Goal: Task Accomplishment & Management: Manage account settings

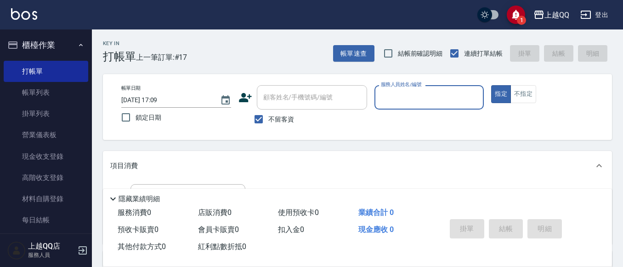
scroll to position [46, 0]
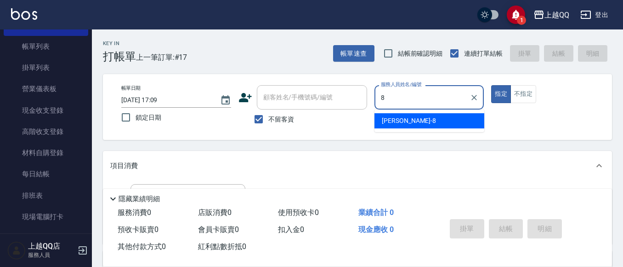
type input "[PERSON_NAME]-8"
type button "true"
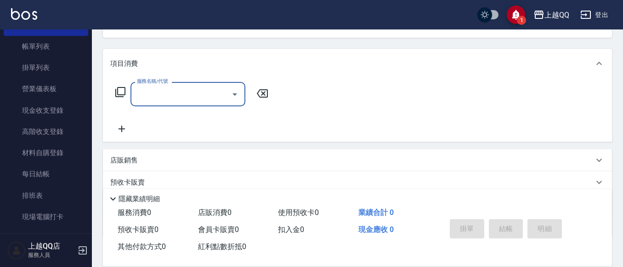
scroll to position [102, 0]
click at [119, 89] on icon at bounding box center [120, 91] width 11 height 11
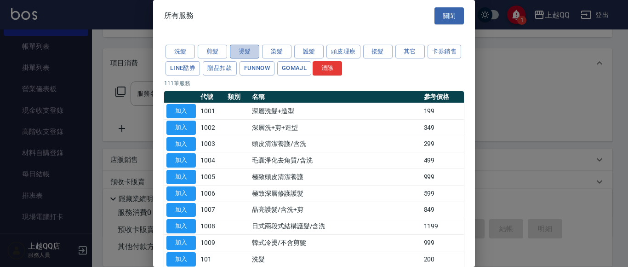
click at [237, 51] on button "燙髮" at bounding box center [244, 52] width 29 height 14
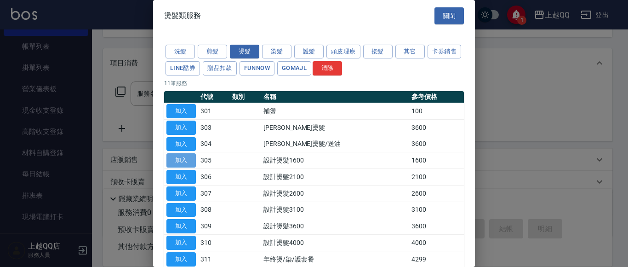
click at [176, 161] on button "加入" at bounding box center [180, 160] width 29 height 14
type input "設計燙髮1600(305)"
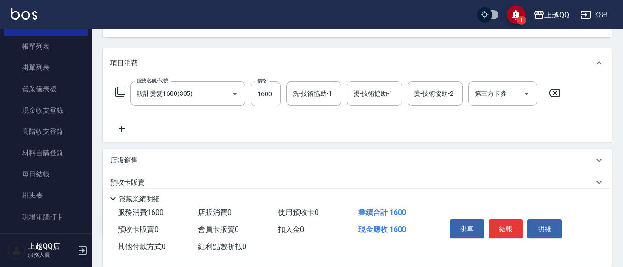
click at [122, 91] on icon at bounding box center [120, 91] width 11 height 11
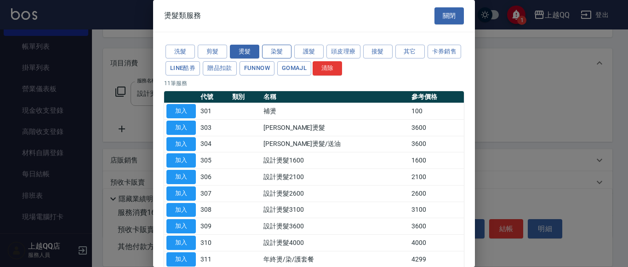
click at [282, 53] on button "染髮" at bounding box center [276, 52] width 29 height 14
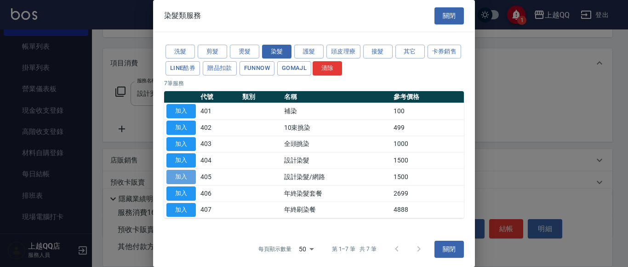
click at [188, 174] on button "加入" at bounding box center [180, 177] width 29 height 14
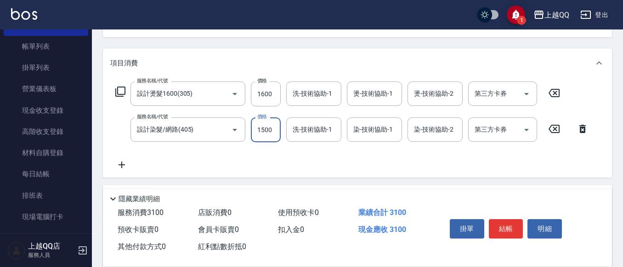
click at [271, 128] on input "1500" at bounding box center [266, 129] width 30 height 25
type input "899"
click at [326, 130] on div "洗-技術協助-1 洗-技術協助-1" at bounding box center [313, 129] width 55 height 24
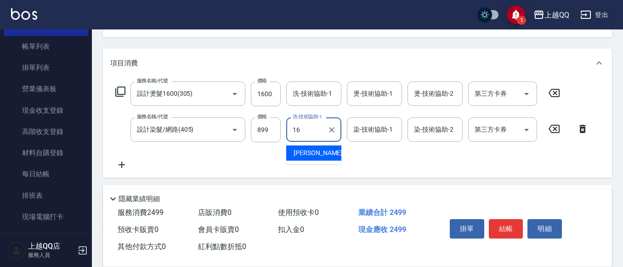
click at [325, 156] on div "[PERSON_NAME] -16" at bounding box center [313, 152] width 55 height 15
click at [373, 119] on div "染-技術協助-1" at bounding box center [374, 129] width 55 height 24
type input "[PERSON_NAME]-16"
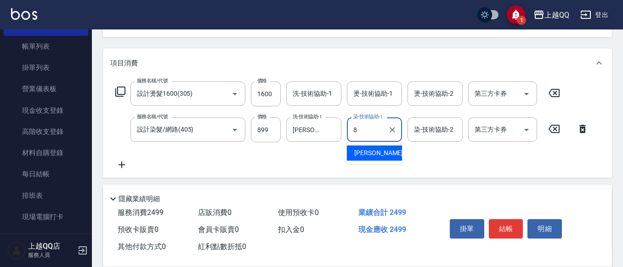
click at [360, 149] on span "[PERSON_NAME] -8" at bounding box center [381, 153] width 54 height 10
type input "[PERSON_NAME]-8"
click at [294, 89] on div "服務名稱/代號 設計燙髮1600(305) 服務名稱/代號 價格 1600 價格 洗-技術協助-1 洗-技術協助-1 燙-技術協助-1 燙-技術協助-1 燙-…" at bounding box center [337, 93] width 455 height 25
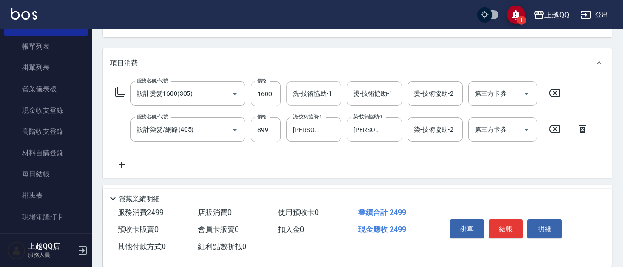
click at [298, 91] on div "洗-技術協助-1 洗-技術協助-1" at bounding box center [313, 93] width 55 height 24
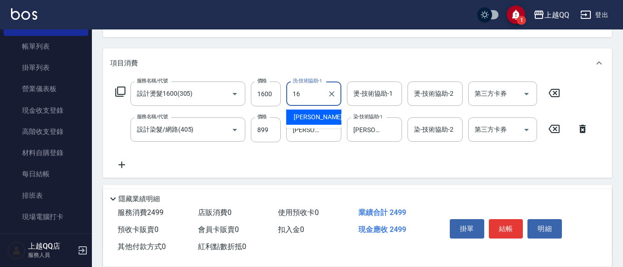
click at [307, 112] on div "[PERSON_NAME] -16" at bounding box center [313, 116] width 55 height 15
click at [400, 87] on div "燙-技術協助-1" at bounding box center [374, 93] width 55 height 24
type input "[PERSON_NAME]-16"
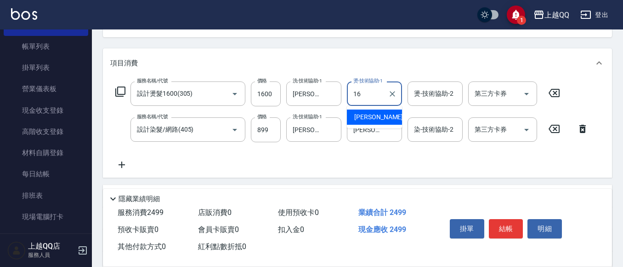
click at [359, 117] on span "[PERSON_NAME] -16" at bounding box center [383, 117] width 58 height 10
type input "[PERSON_NAME]-16"
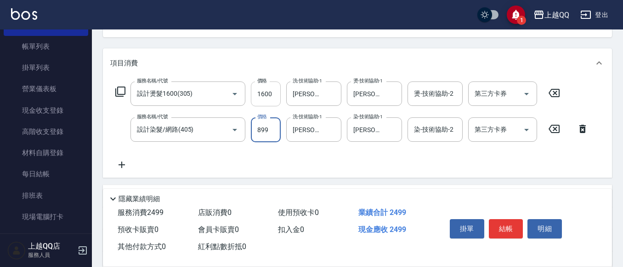
click at [272, 90] on input "1600" at bounding box center [266, 93] width 30 height 25
click at [273, 91] on input "1600" at bounding box center [266, 93] width 30 height 25
type input "1399"
click at [507, 228] on button "結帳" at bounding box center [506, 228] width 34 height 19
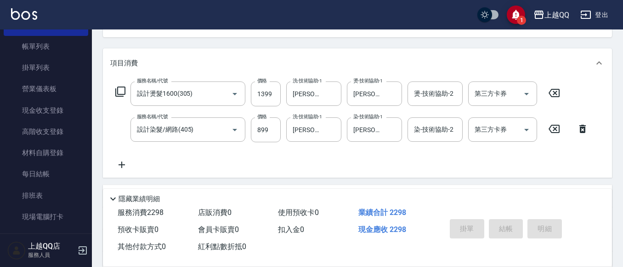
type input "[DATE] 18:13"
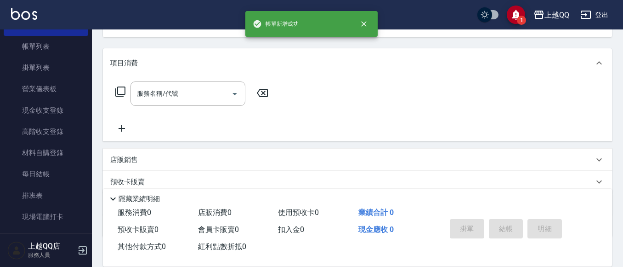
scroll to position [89, 0]
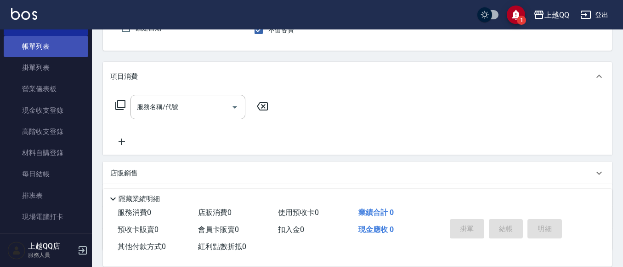
click at [25, 46] on link "帳單列表" at bounding box center [46, 46] width 85 height 21
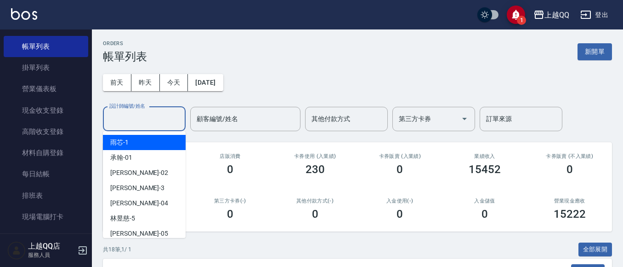
click at [143, 119] on input "設計師編號/姓名" at bounding box center [144, 119] width 74 height 16
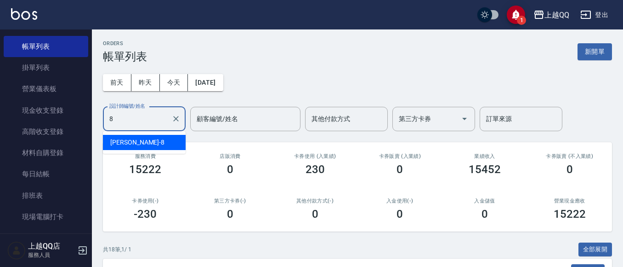
click at [137, 140] on div "[PERSON_NAME] -8" at bounding box center [144, 142] width 83 height 15
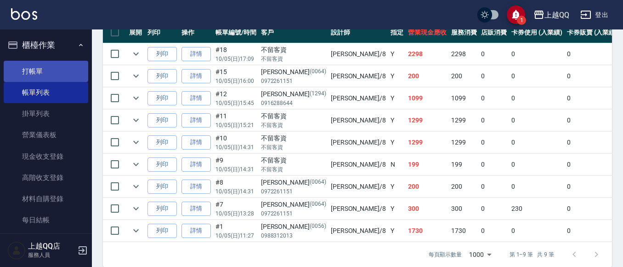
type input "[PERSON_NAME]-8"
click at [49, 76] on link "打帳單" at bounding box center [46, 71] width 85 height 21
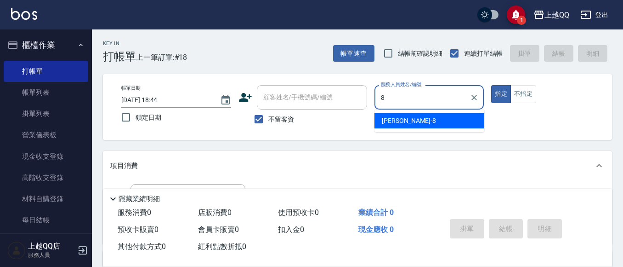
type input "[PERSON_NAME]-8"
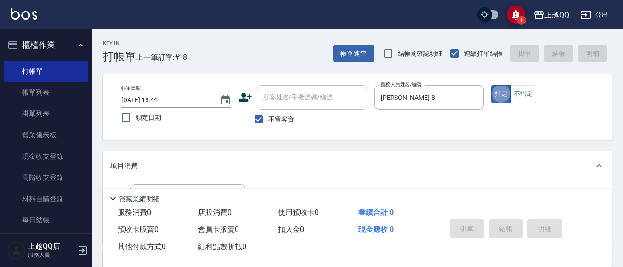
type button "true"
click at [529, 97] on button "不指定" at bounding box center [524, 94] width 26 height 18
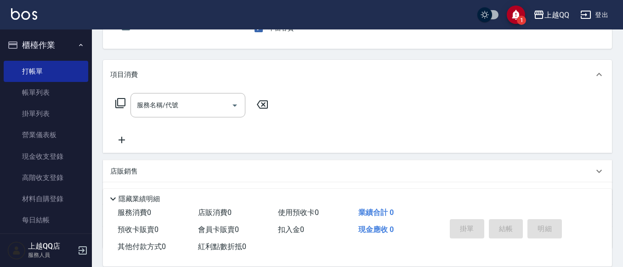
scroll to position [101, 0]
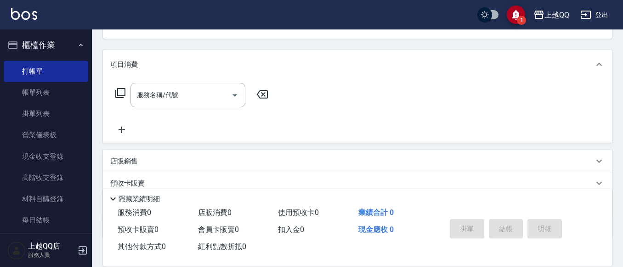
click at [119, 93] on icon at bounding box center [120, 92] width 11 height 11
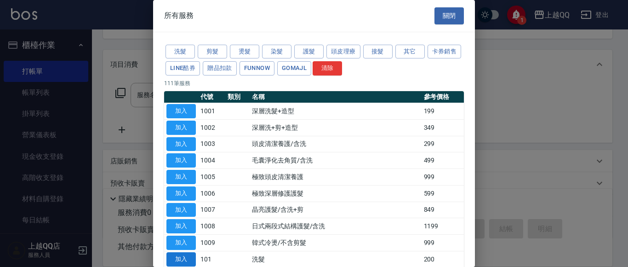
click at [185, 256] on button "加入" at bounding box center [180, 259] width 29 height 14
type input "洗髮(101)"
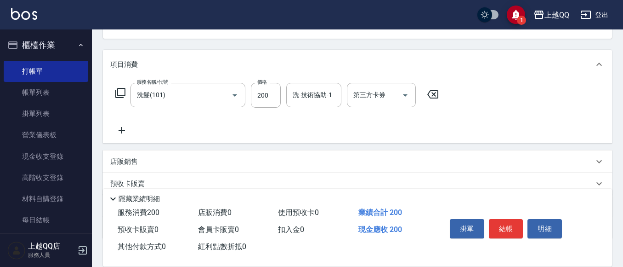
click at [120, 94] on icon at bounding box center [120, 92] width 11 height 11
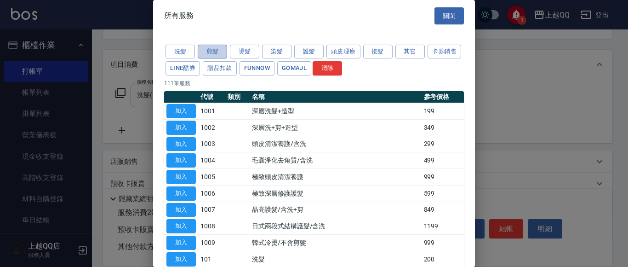
click at [214, 53] on button "剪髮" at bounding box center [212, 52] width 29 height 14
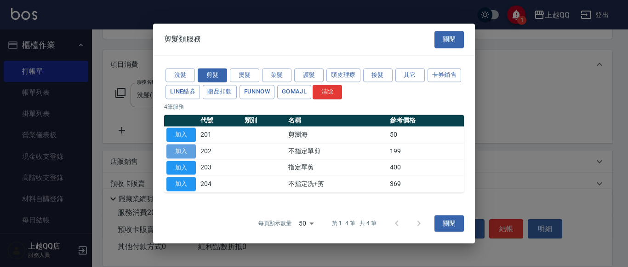
click at [171, 154] on button "加入" at bounding box center [180, 151] width 29 height 14
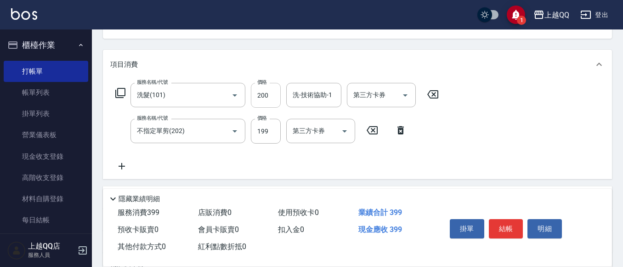
click at [267, 97] on input "200" at bounding box center [266, 95] width 30 height 25
click at [273, 99] on input "200" at bounding box center [266, 95] width 30 height 25
click at [289, 93] on div "洗-技術協助-1" at bounding box center [313, 95] width 55 height 24
type input "230"
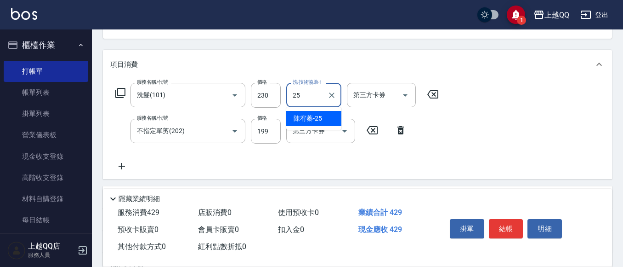
click at [299, 118] on span "[PERSON_NAME]-25" at bounding box center [308, 119] width 28 height 10
type input "[PERSON_NAME]-25"
click at [497, 226] on button "結帳" at bounding box center [506, 228] width 34 height 19
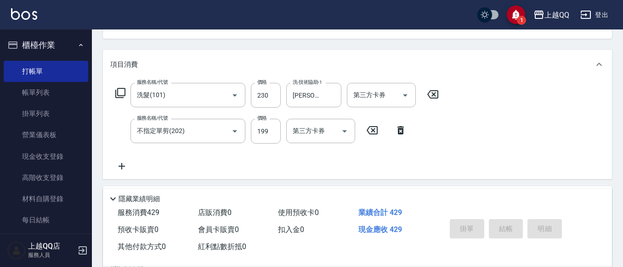
type input "[DATE] 18:45"
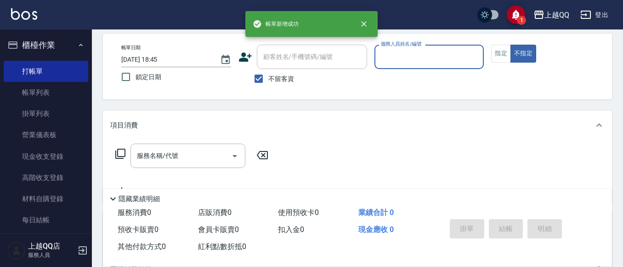
scroll to position [39, 0]
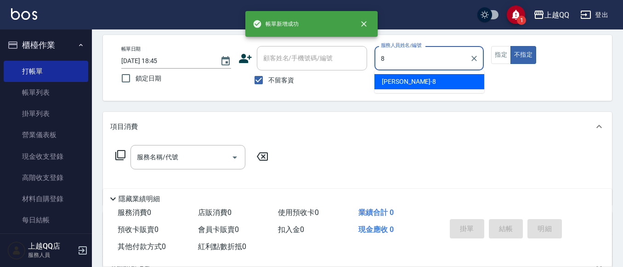
type input "[PERSON_NAME]-8"
type button "false"
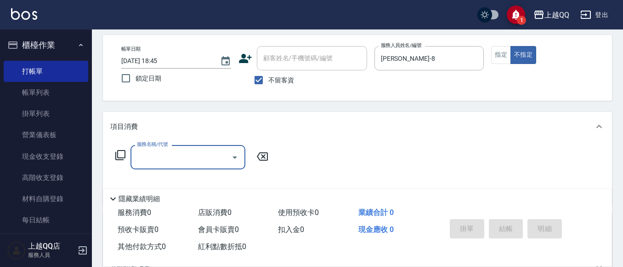
click at [118, 153] on icon at bounding box center [120, 155] width 10 height 10
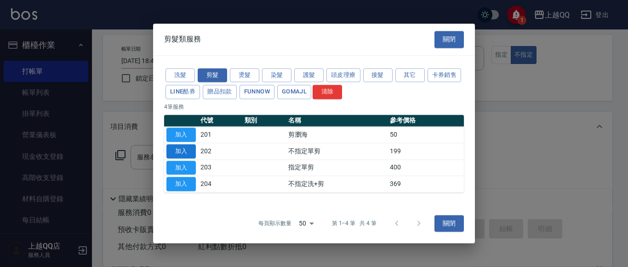
click at [188, 150] on button "加入" at bounding box center [180, 151] width 29 height 14
type input "不指定單剪(202)"
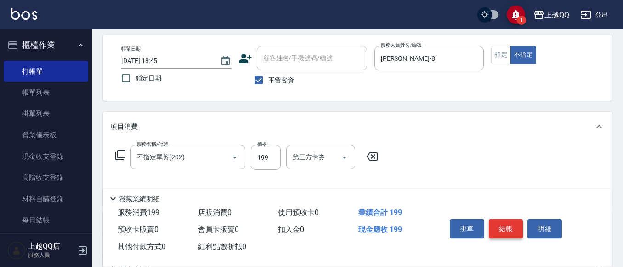
click at [500, 219] on button "結帳" at bounding box center [506, 228] width 34 height 19
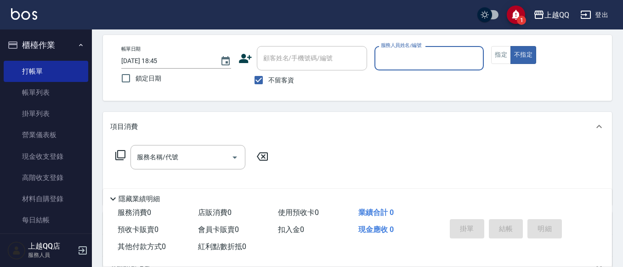
click at [68, 45] on button "櫃檯作業" at bounding box center [46, 45] width 85 height 24
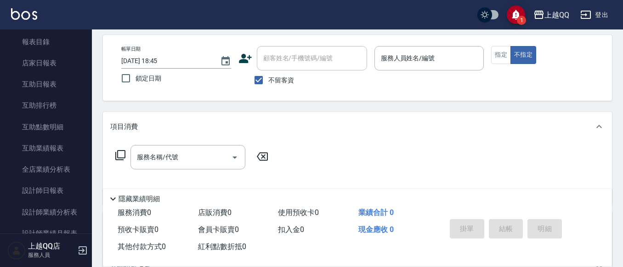
scroll to position [80, 0]
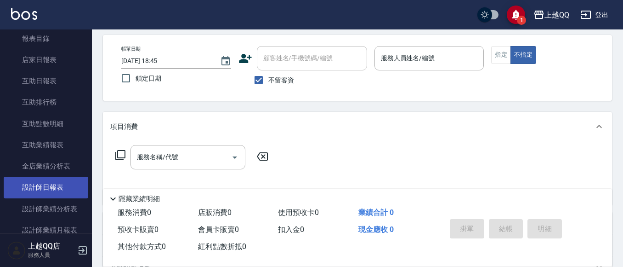
click at [25, 188] on link "設計師日報表" at bounding box center [46, 186] width 85 height 21
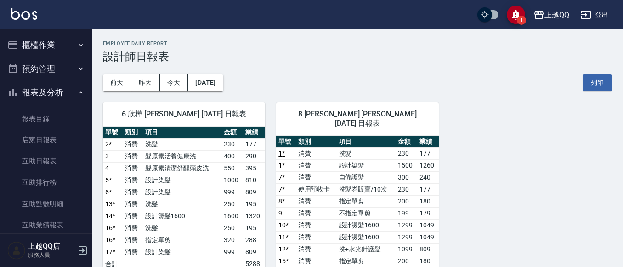
click at [40, 95] on button "報表及分析" at bounding box center [46, 92] width 85 height 24
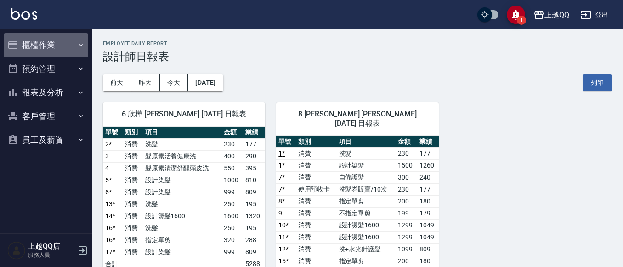
click at [59, 52] on button "櫃檯作業" at bounding box center [46, 45] width 85 height 24
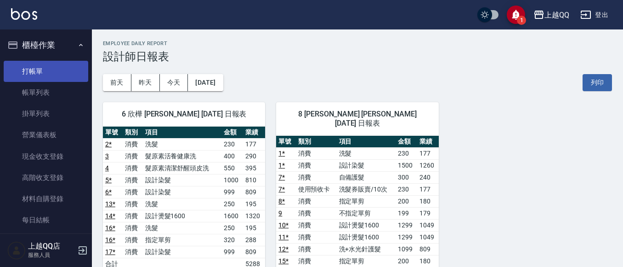
click at [52, 72] on link "打帳單" at bounding box center [46, 71] width 85 height 21
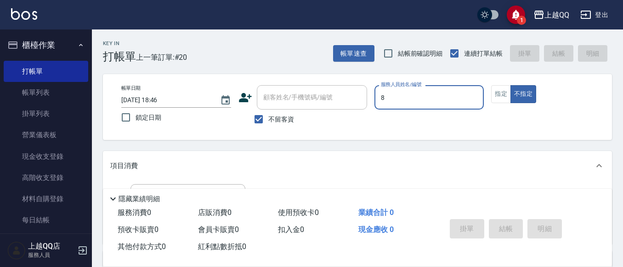
type input "[PERSON_NAME]-8"
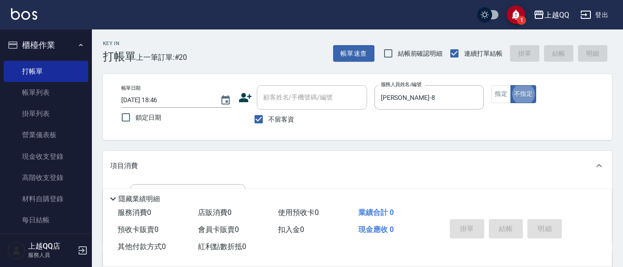
type button "false"
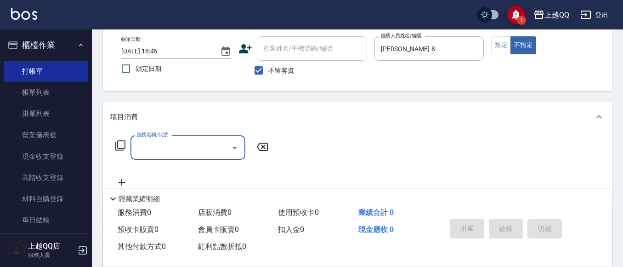
scroll to position [46, 0]
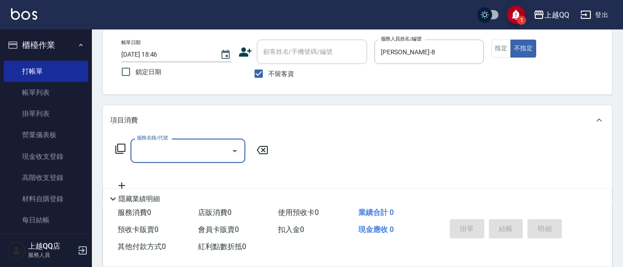
click at [120, 148] on icon at bounding box center [120, 148] width 11 height 11
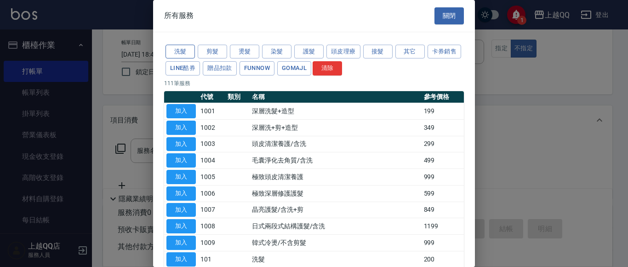
click at [170, 53] on button "洗髮" at bounding box center [179, 52] width 29 height 14
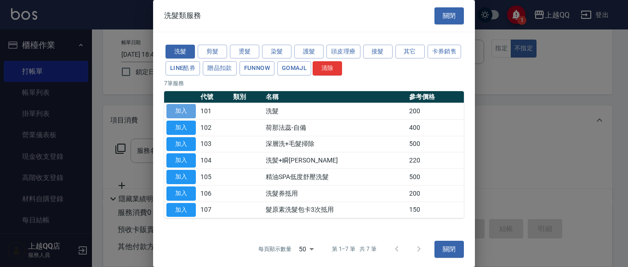
click at [181, 111] on button "加入" at bounding box center [180, 111] width 29 height 14
type input "洗髮(101)"
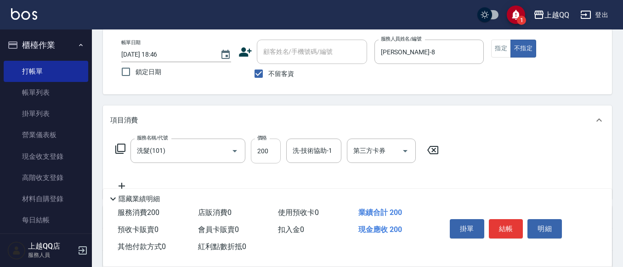
click at [273, 151] on input "200" at bounding box center [266, 150] width 30 height 25
type input "250"
click at [303, 157] on input "洗-技術協助-1" at bounding box center [313, 150] width 47 height 16
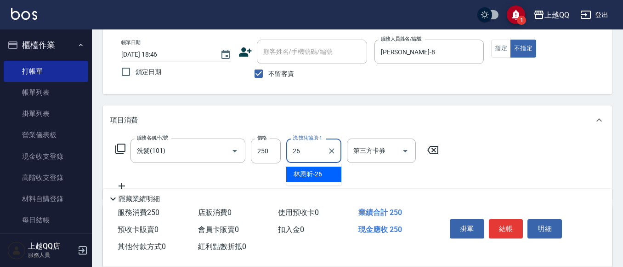
click at [336, 176] on div "[PERSON_NAME]-26" at bounding box center [313, 173] width 55 height 15
type input "[PERSON_NAME]-26"
click at [506, 219] on button "結帳" at bounding box center [506, 228] width 34 height 19
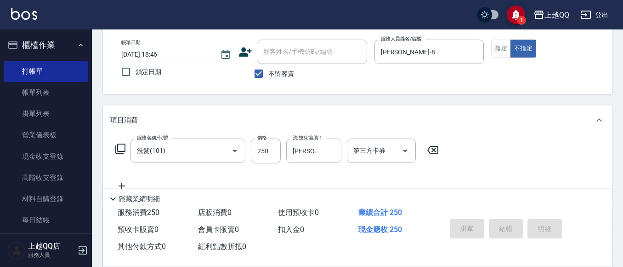
type input "[DATE] 19:15"
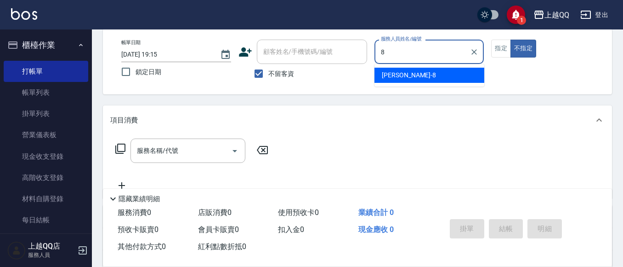
type input "[PERSON_NAME]-8"
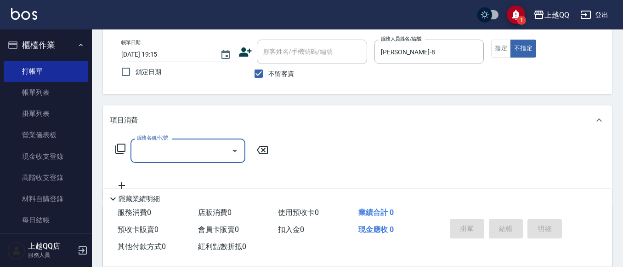
click at [115, 146] on icon at bounding box center [120, 148] width 10 height 10
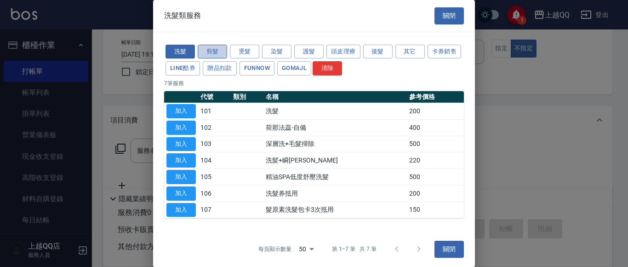
click at [211, 49] on button "剪髮" at bounding box center [212, 52] width 29 height 14
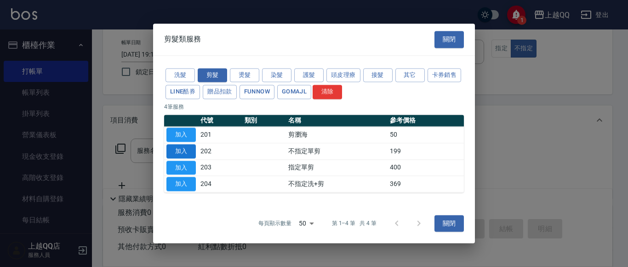
click at [182, 151] on button "加入" at bounding box center [180, 151] width 29 height 14
type input "不指定單剪(202)"
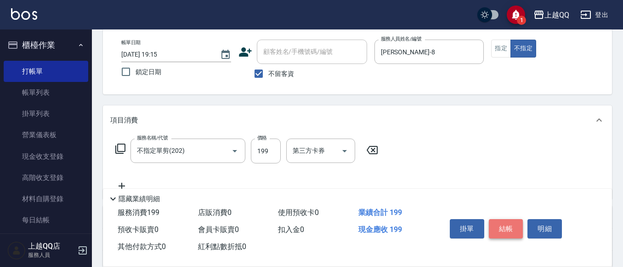
click at [504, 224] on button "結帳" at bounding box center [506, 228] width 34 height 19
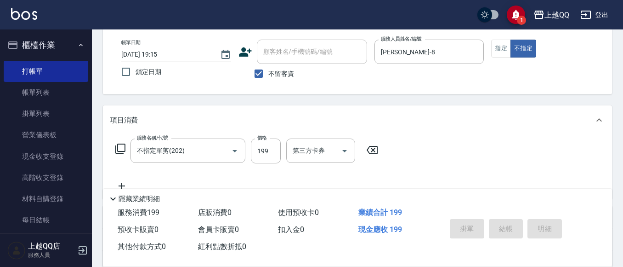
type input "[DATE] 19:32"
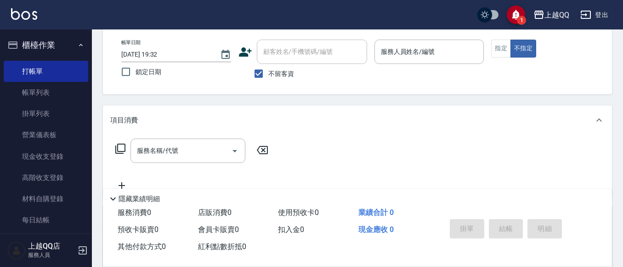
click at [290, 73] on span "不留客資" at bounding box center [281, 74] width 26 height 10
click at [268, 73] on input "不留客資" at bounding box center [258, 73] width 19 height 19
click at [276, 74] on span "不留客資" at bounding box center [281, 74] width 26 height 10
click at [268, 74] on input "不留客資" at bounding box center [258, 73] width 19 height 19
checkbox input "true"
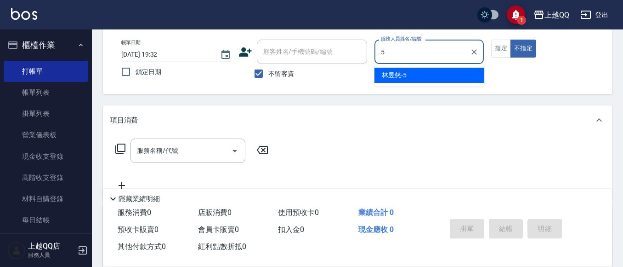
type input "[PERSON_NAME]5"
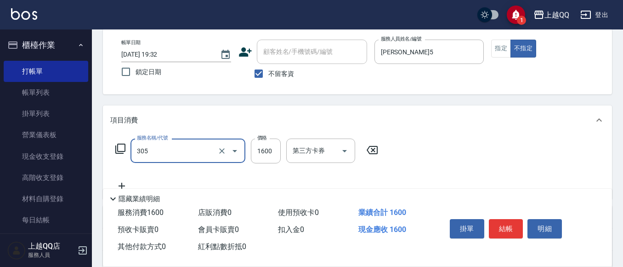
type input "設計燙髮1600(305)"
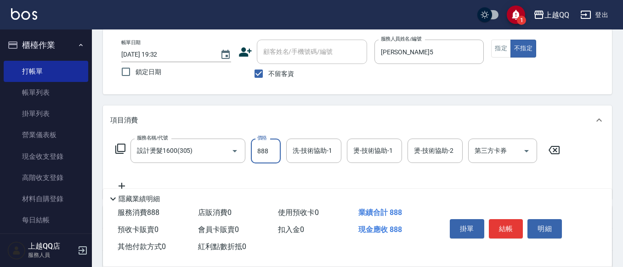
type input "888"
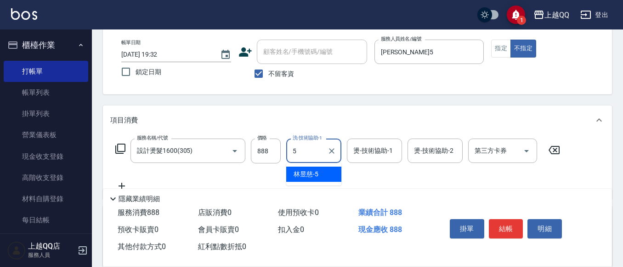
type input "[PERSON_NAME]5"
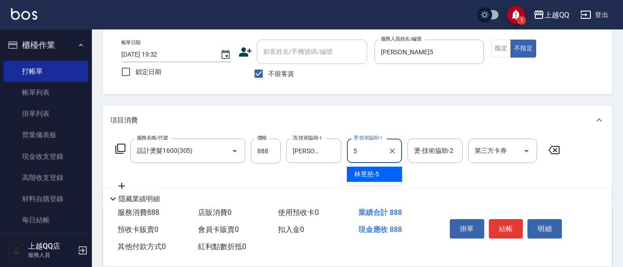
type input "[PERSON_NAME]5"
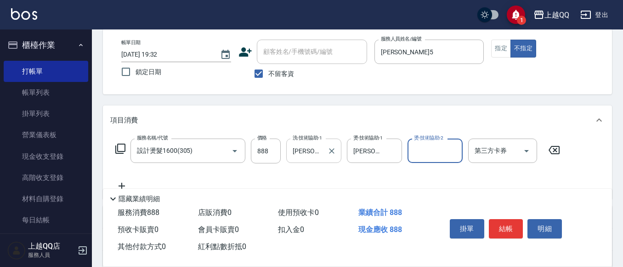
click at [319, 150] on input "[PERSON_NAME]5" at bounding box center [306, 150] width 33 height 16
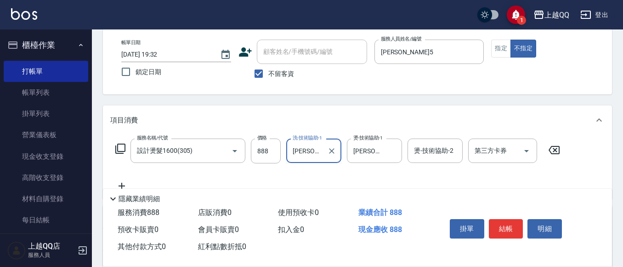
type input "林"
type input "心佑-17"
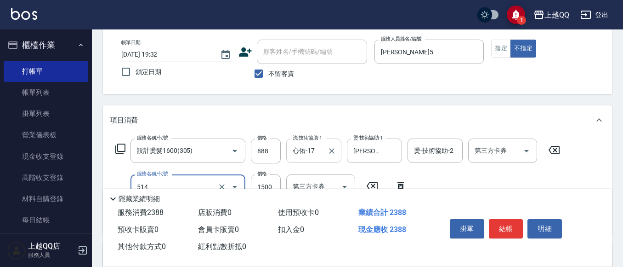
type input "[PERSON_NAME]5G護髮/單次(514)"
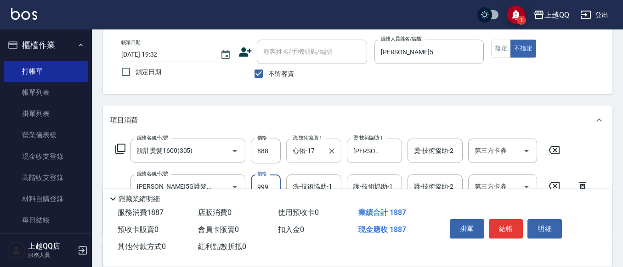
type input "999"
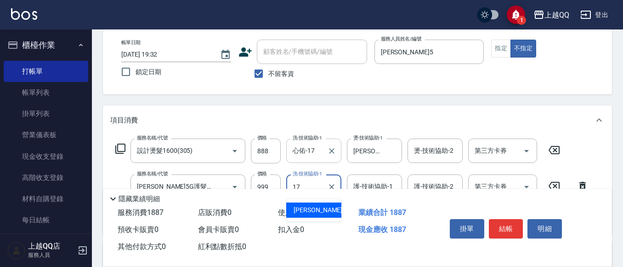
type input "心佑-17"
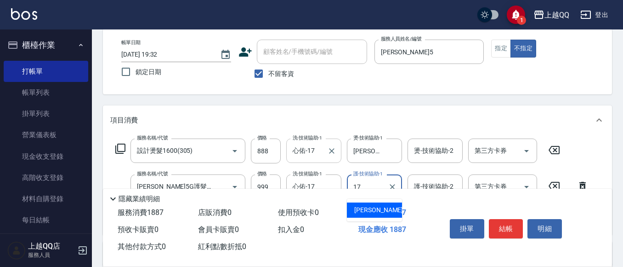
type input "心佑-17"
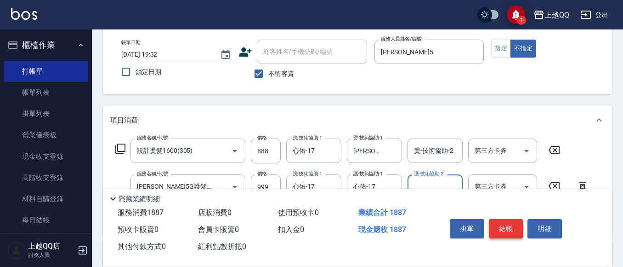
click at [499, 219] on button "結帳" at bounding box center [506, 228] width 34 height 19
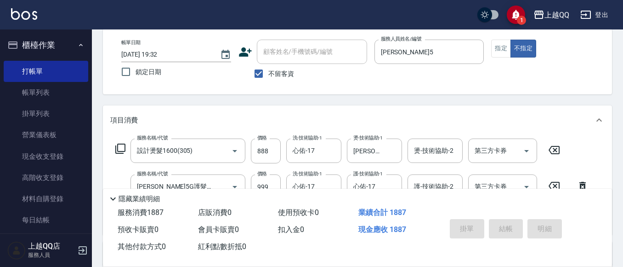
type input "[DATE] 19:48"
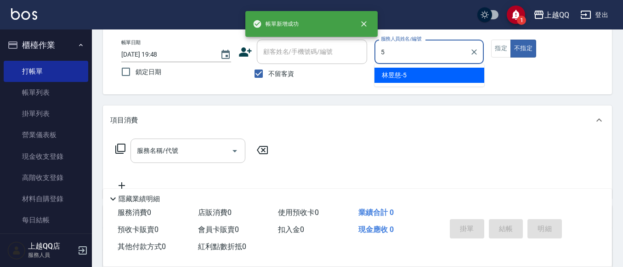
type input "[PERSON_NAME]5"
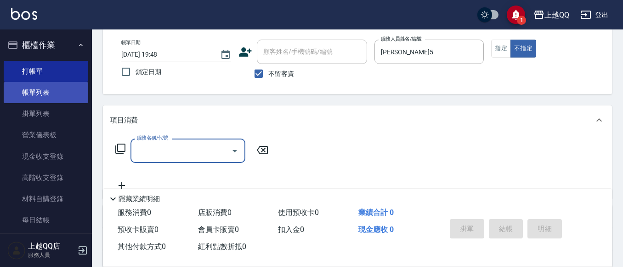
click at [31, 94] on link "帳單列表" at bounding box center [46, 92] width 85 height 21
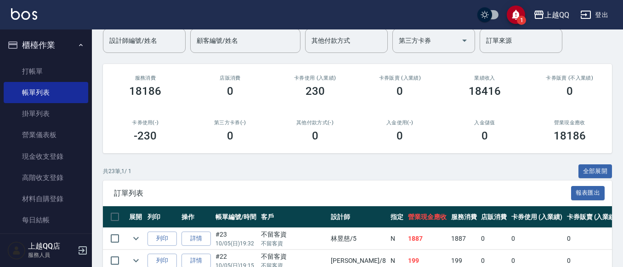
scroll to position [138, 0]
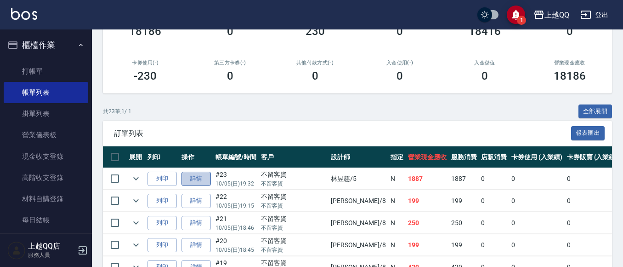
click at [202, 174] on link "詳情" at bounding box center [196, 178] width 29 height 14
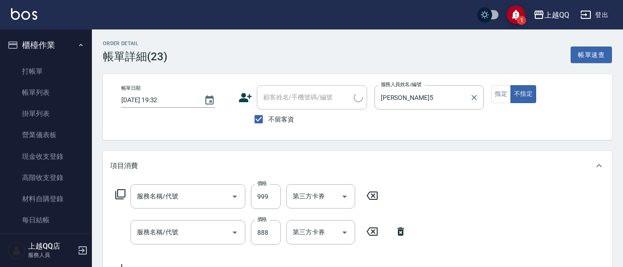
type input "[DATE] 19:32"
checkbox input "true"
type input "[PERSON_NAME]5"
type input "[PERSON_NAME]5G護髮/單次(514)"
type input "設計燙髮1600(305)"
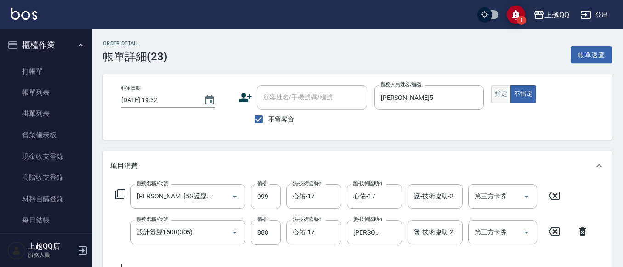
click at [502, 94] on button "指定" at bounding box center [501, 94] width 20 height 18
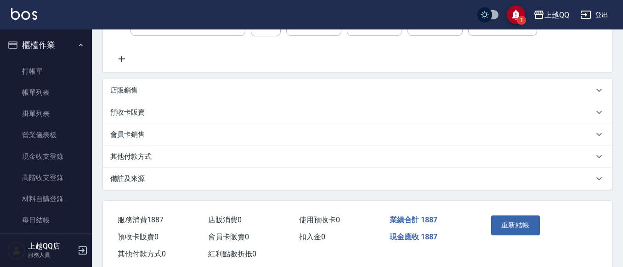
scroll to position [230, 0]
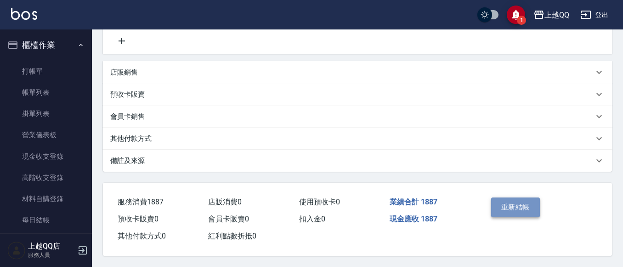
click at [535, 210] on button "重新結帳" at bounding box center [515, 206] width 49 height 19
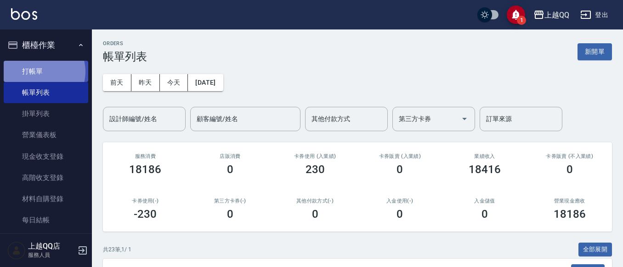
click at [42, 71] on link "打帳單" at bounding box center [46, 71] width 85 height 21
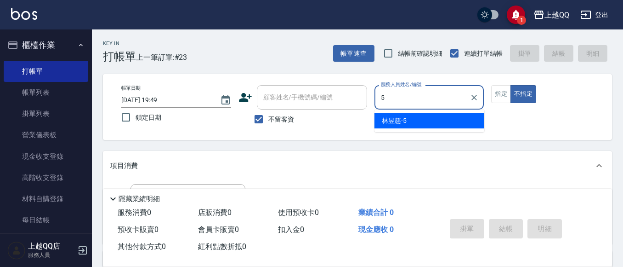
type input "[PERSON_NAME]5"
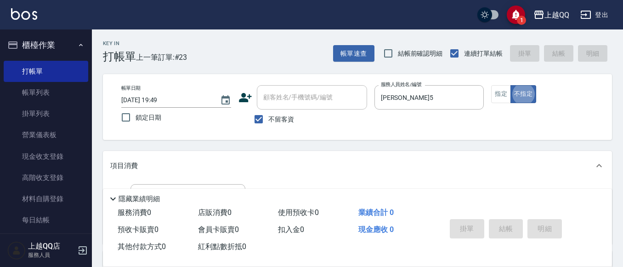
type button "false"
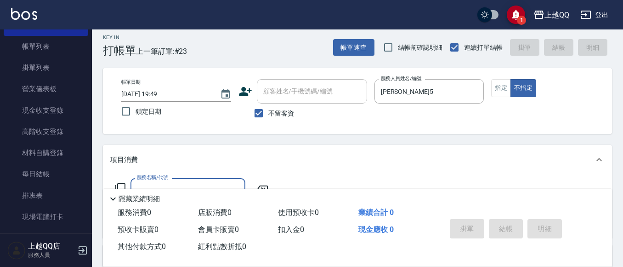
scroll to position [46, 0]
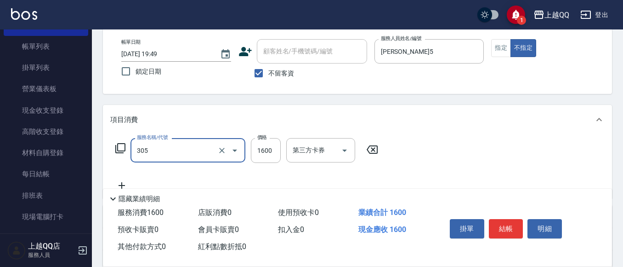
type input "設計燙髮1600(305)"
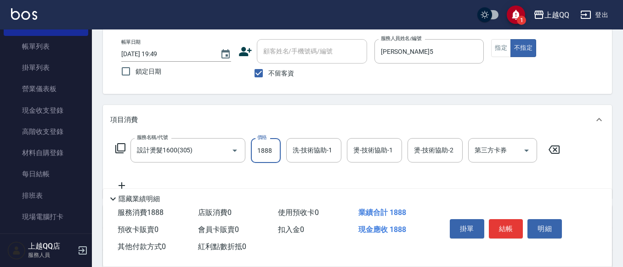
type input "1888"
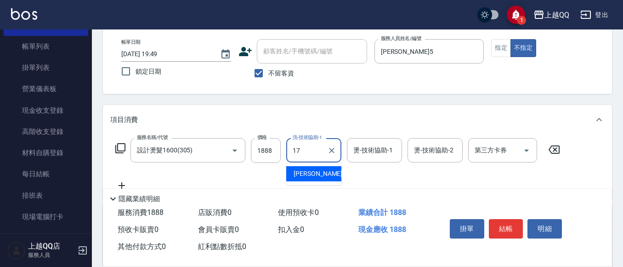
type input "心佑-17"
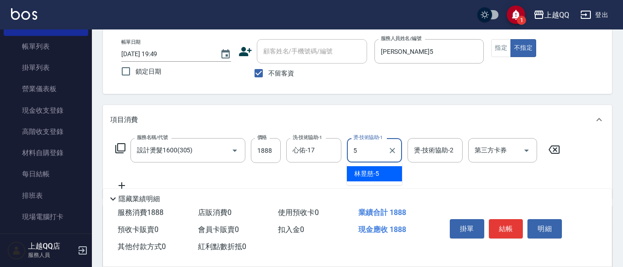
type input "[PERSON_NAME]5"
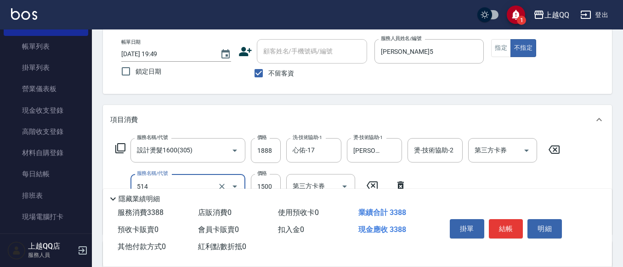
type input "[PERSON_NAME]5G護髮/單次(514)"
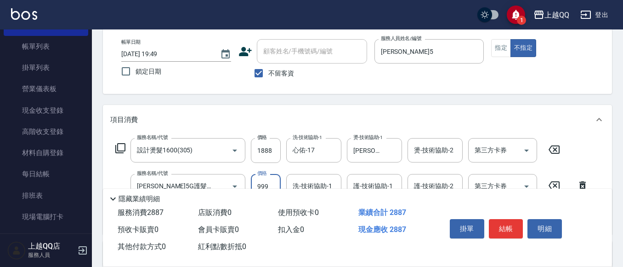
type input "999"
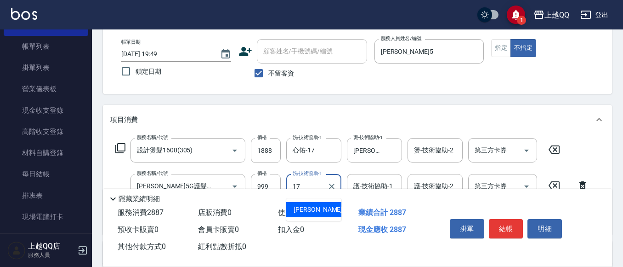
type input "心佑-17"
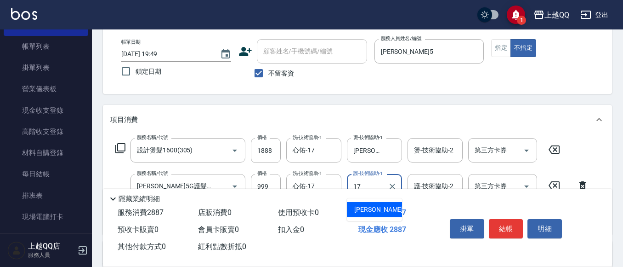
type input "心佑-17"
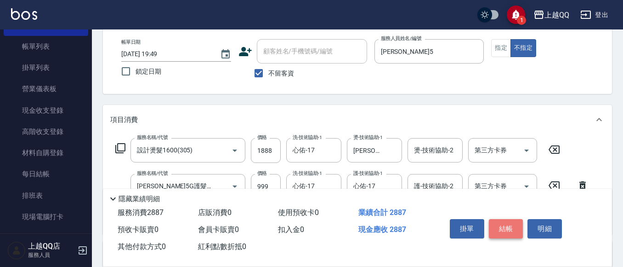
click at [502, 221] on button "結帳" at bounding box center [506, 228] width 34 height 19
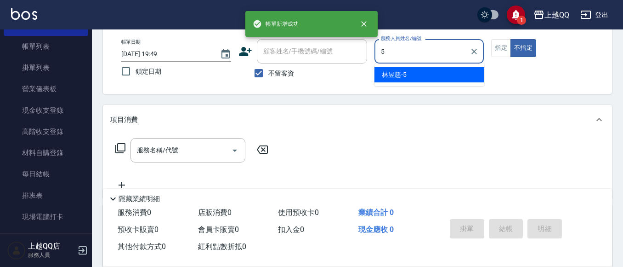
type input "[PERSON_NAME]5"
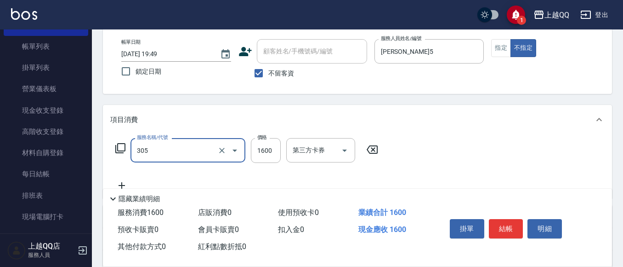
type input "設計燙髮1600(305)"
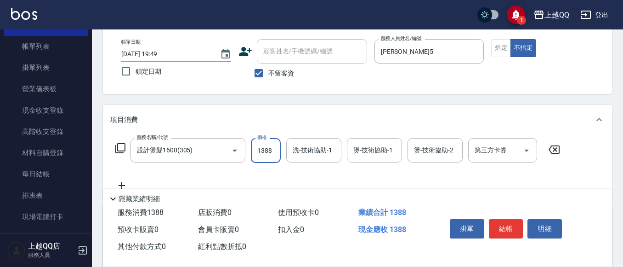
type input "1388"
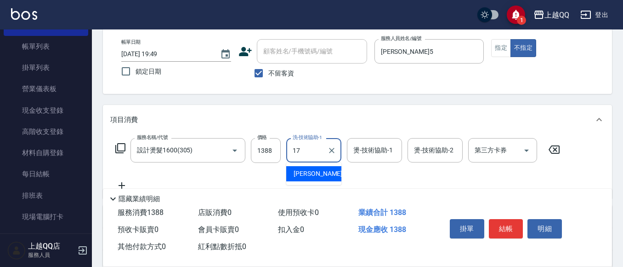
type input "心佑-17"
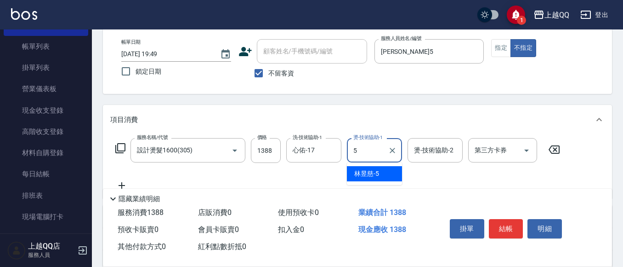
type input "[PERSON_NAME]5"
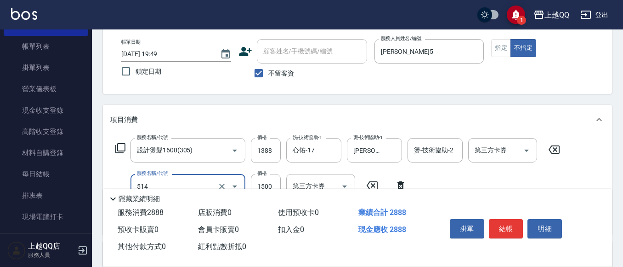
type input "[PERSON_NAME]5G護髮/單次(514)"
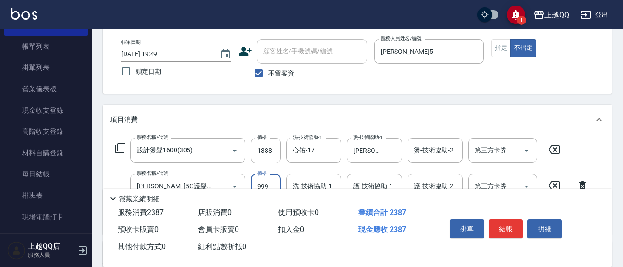
type input "999"
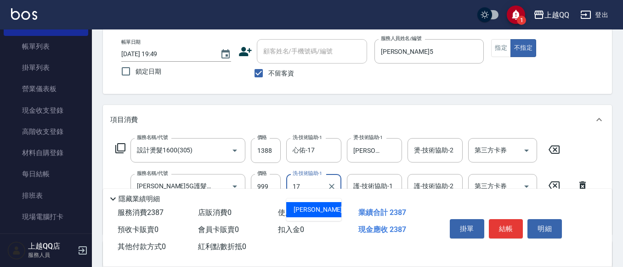
type input "心佑-17"
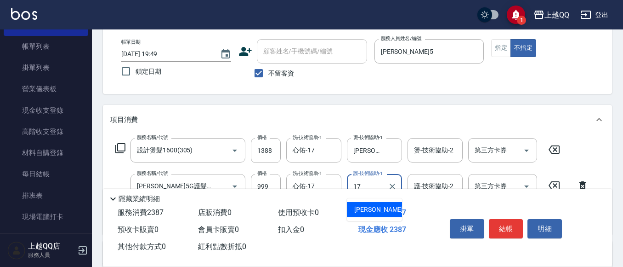
type input "心佑-17"
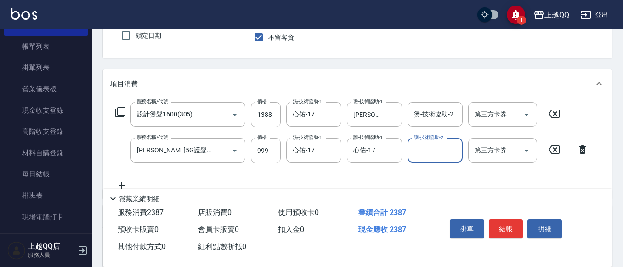
scroll to position [138, 0]
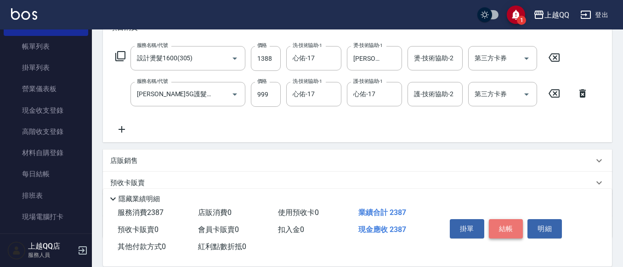
click at [510, 228] on button "結帳" at bounding box center [506, 228] width 34 height 19
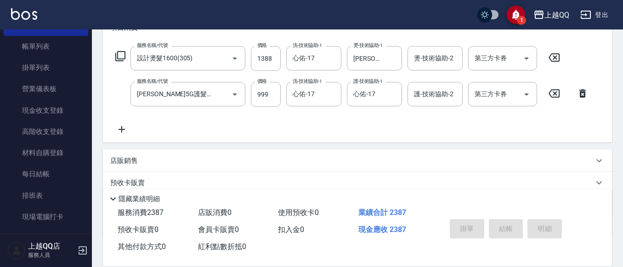
type input "[DATE] 19:50"
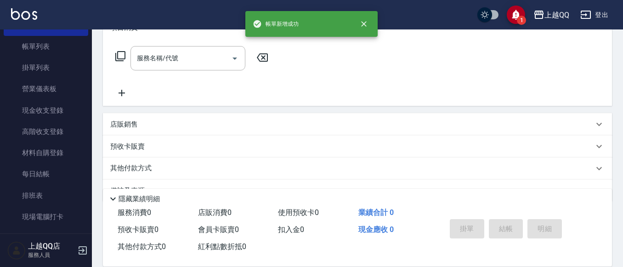
scroll to position [0, 0]
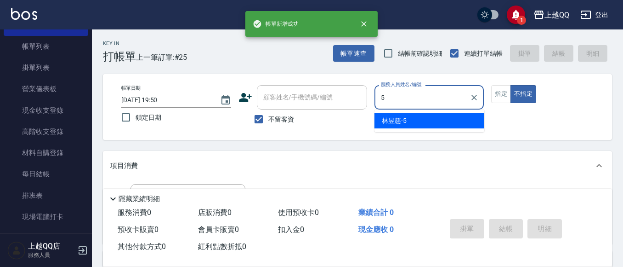
type input "[PERSON_NAME]5"
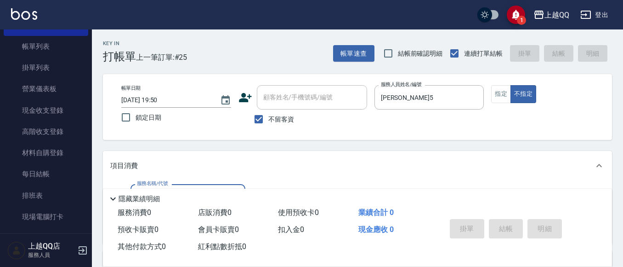
drag, startPoint x: 40, startPoint y: 50, endPoint x: 85, endPoint y: 44, distance: 45.9
click at [40, 50] on link "帳單列表" at bounding box center [46, 46] width 85 height 21
click at [34, 44] on link "帳單列表" at bounding box center [46, 46] width 85 height 21
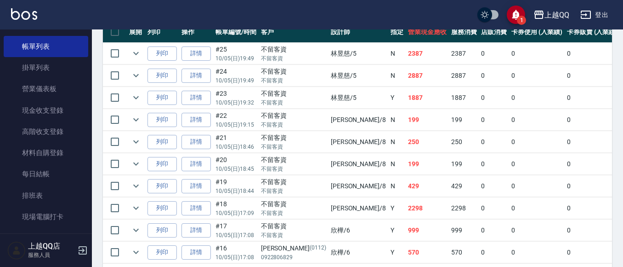
scroll to position [276, 0]
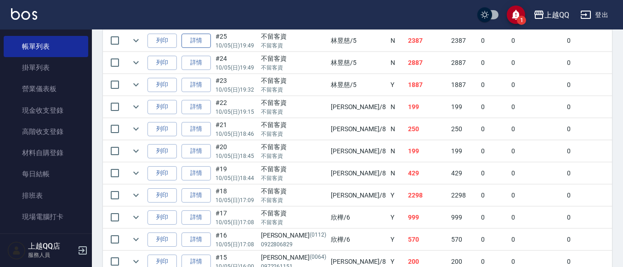
click at [192, 38] on link "詳情" at bounding box center [196, 41] width 29 height 14
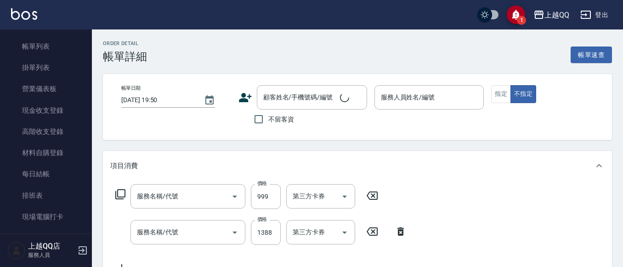
type input "[DATE] 19:49"
checkbox input "true"
type input "[PERSON_NAME]5"
type input "[PERSON_NAME]5G護髮/單次(514)"
type input "設計燙髮1600(305)"
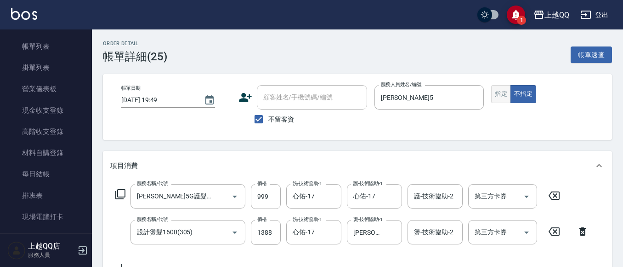
click at [495, 94] on button "指定" at bounding box center [501, 94] width 20 height 18
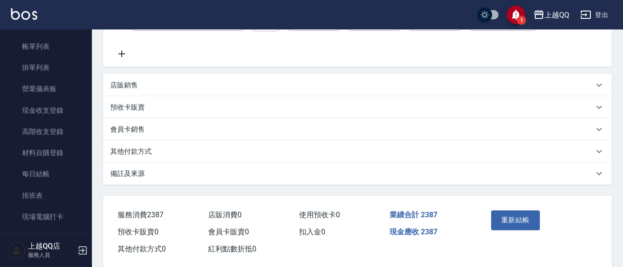
scroll to position [230, 0]
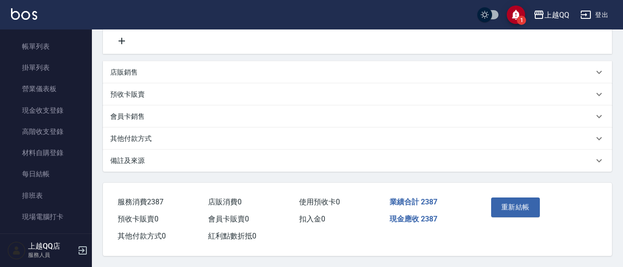
click at [526, 193] on div "重新結帳" at bounding box center [513, 213] width 51 height 40
click at [530, 199] on button "重新結帳" at bounding box center [515, 206] width 49 height 19
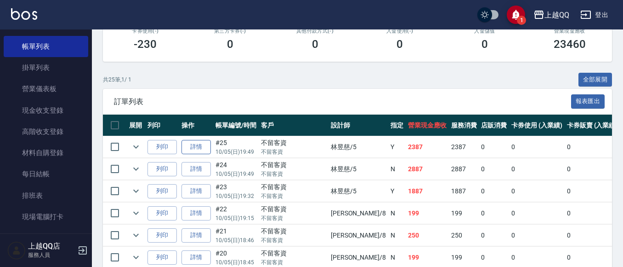
scroll to position [184, 0]
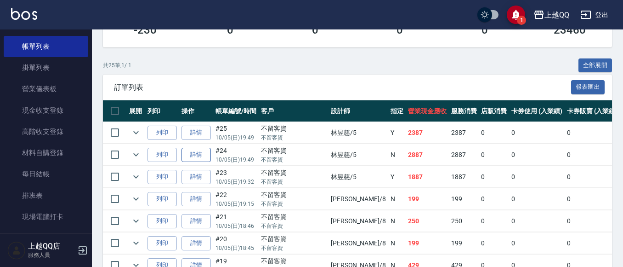
click at [203, 151] on link "詳情" at bounding box center [196, 155] width 29 height 14
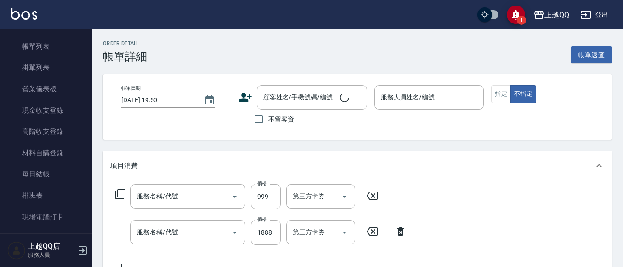
type input "[DATE] 19:49"
checkbox input "true"
type input "[PERSON_NAME]5"
type input "[PERSON_NAME]5G護髮/單次(514)"
type input "設計燙髮1600(305)"
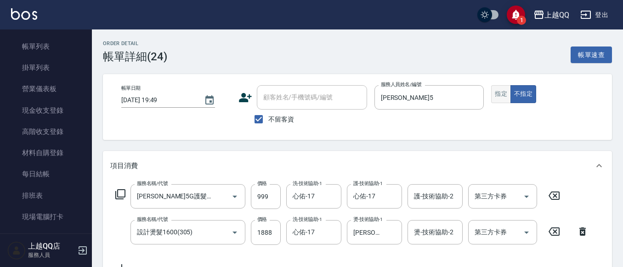
click at [498, 92] on button "指定" at bounding box center [501, 94] width 20 height 18
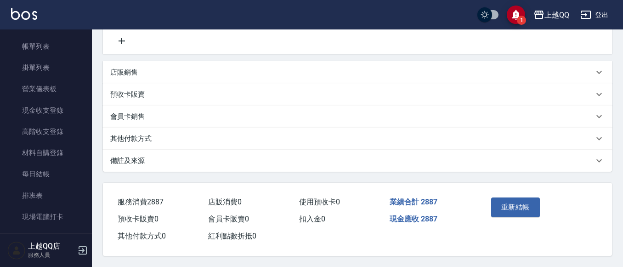
scroll to position [230, 0]
click at [513, 206] on button "重新結帳" at bounding box center [515, 206] width 49 height 19
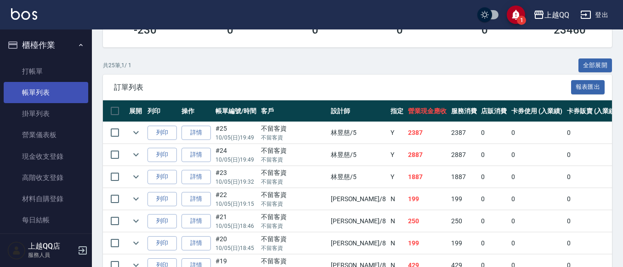
click at [53, 88] on link "帳單列表" at bounding box center [46, 92] width 85 height 21
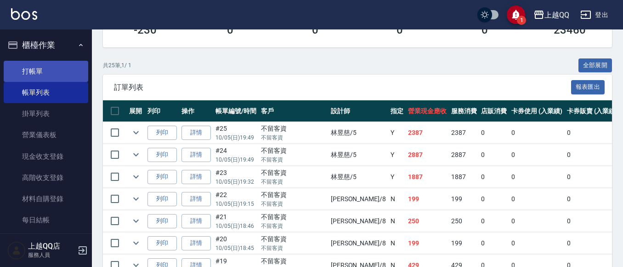
click at [53, 73] on link "打帳單" at bounding box center [46, 71] width 85 height 21
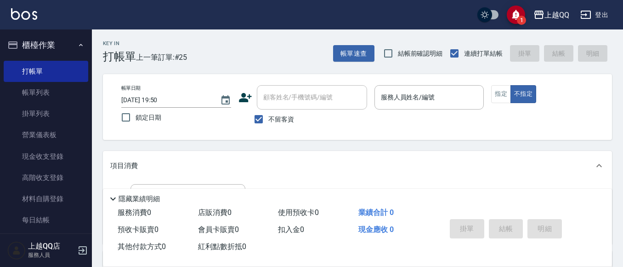
click at [274, 116] on span "不留客資" at bounding box center [281, 119] width 26 height 10
click at [268, 116] on input "不留客資" at bounding box center [258, 118] width 19 height 19
checkbox input "false"
click at [290, 95] on div "顧客姓名/手機號碼/編號 顧客姓名/手機號碼/編號" at bounding box center [312, 97] width 110 height 24
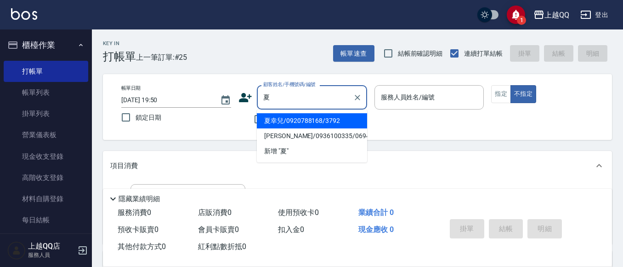
click at [324, 116] on li "夏幸兒/0920788168/3792" at bounding box center [312, 120] width 110 height 15
type input "夏幸兒/0920788168/3792"
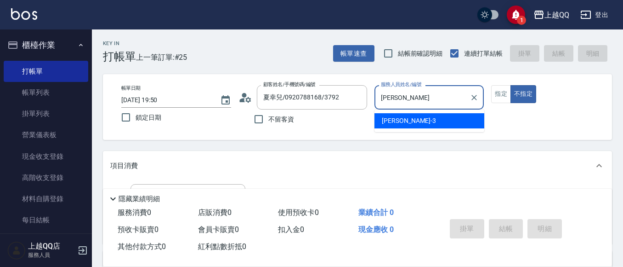
type input "佩"
type input "5"
type button "false"
type input "[PERSON_NAME]5"
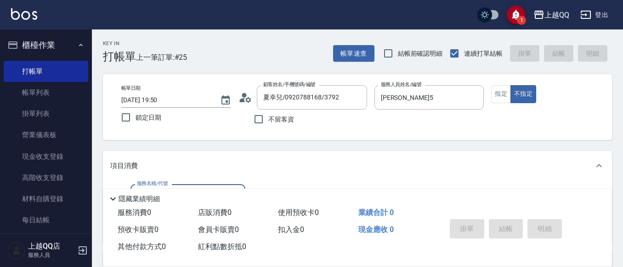
scroll to position [46, 0]
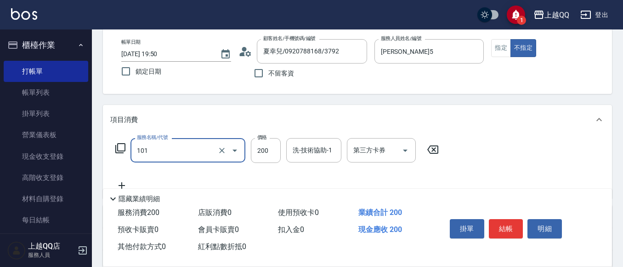
type input "洗髮(101)"
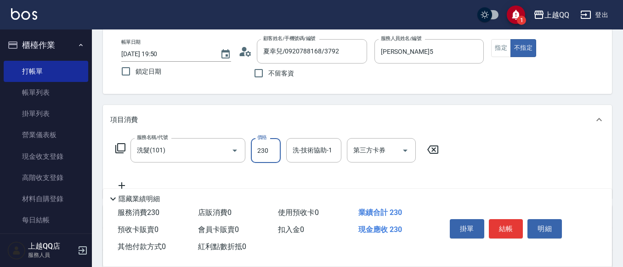
type input "230"
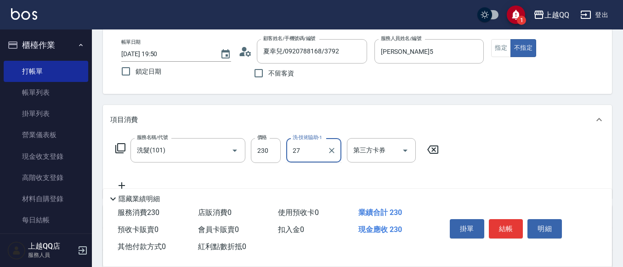
type input "27"
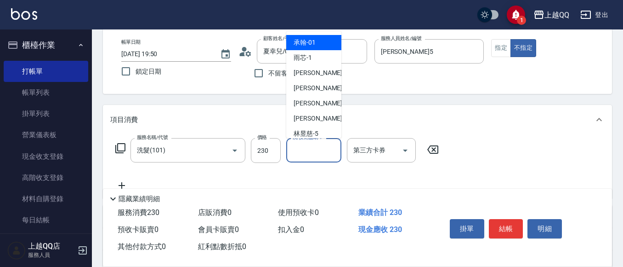
click at [303, 145] on div "洗-技術協助-1 洗-技術協助-1" at bounding box center [313, 150] width 55 height 24
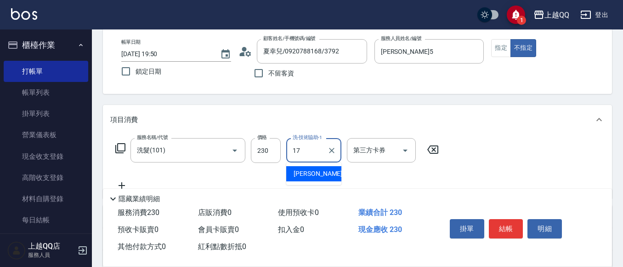
type input "心佑-17"
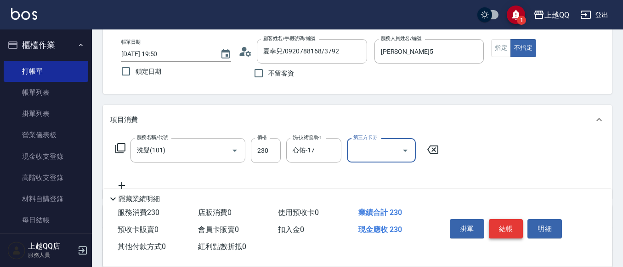
click at [513, 219] on button "結帳" at bounding box center [506, 228] width 34 height 19
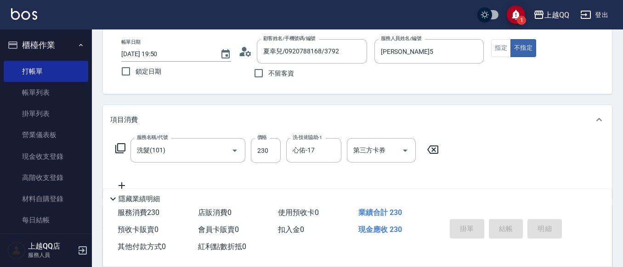
type input "[DATE] 19:51"
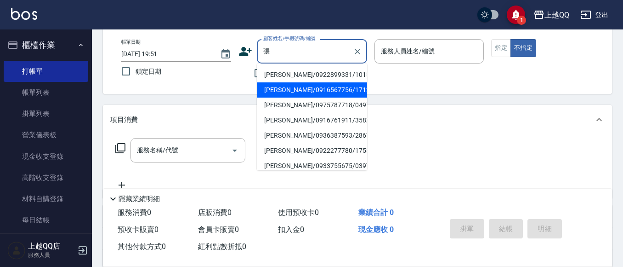
click at [315, 86] on li "[PERSON_NAME]/0916567756/1713" at bounding box center [312, 89] width 110 height 15
type input "[PERSON_NAME]/0916567756/1713"
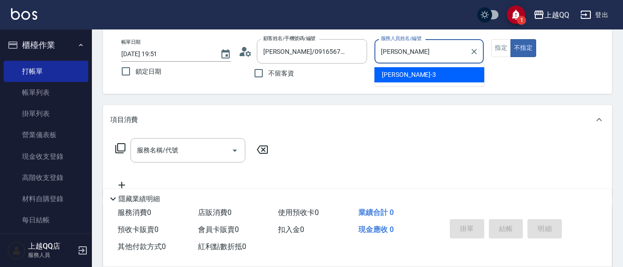
type input "佩"
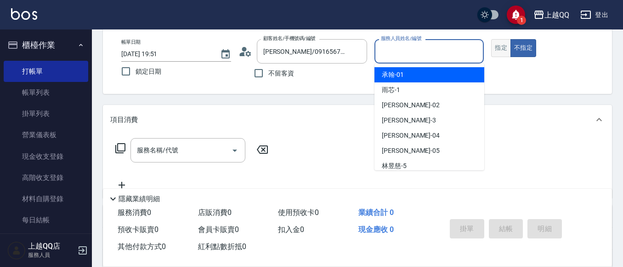
click at [499, 45] on button "指定" at bounding box center [501, 48] width 20 height 18
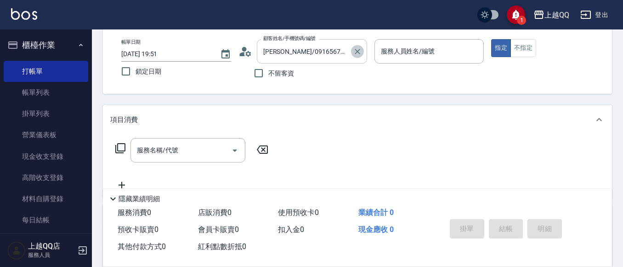
click at [361, 52] on icon "Clear" at bounding box center [357, 51] width 9 height 9
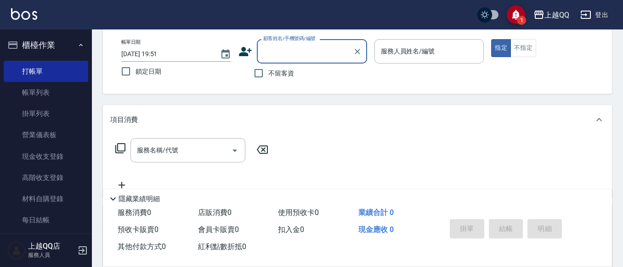
click at [291, 75] on span "不留客資" at bounding box center [281, 73] width 26 height 10
click at [268, 75] on input "不留客資" at bounding box center [258, 72] width 19 height 19
checkbox input "true"
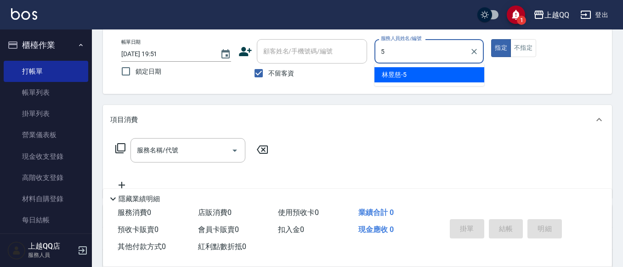
type input "[PERSON_NAME]5"
type button "true"
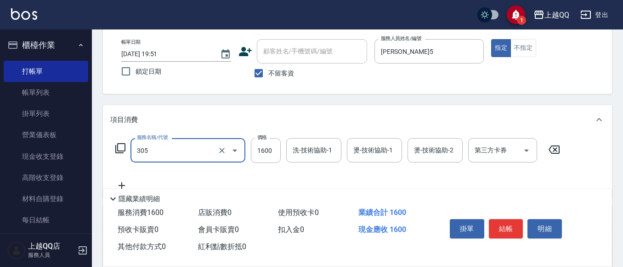
type input "設計燙髮1600(305)"
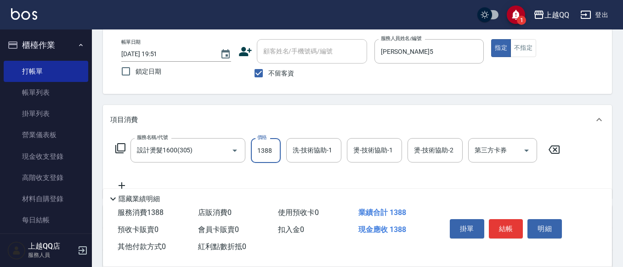
type input "1388"
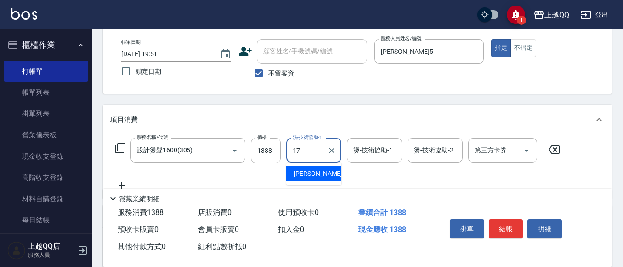
type input "心佑-17"
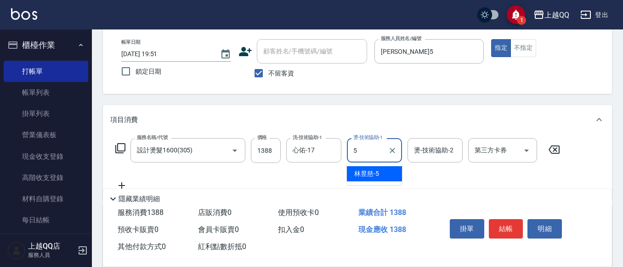
type input "[PERSON_NAME]5"
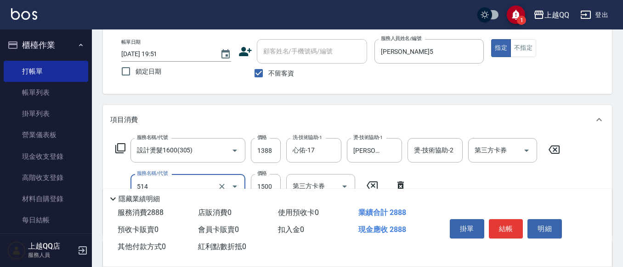
type input "[PERSON_NAME]5G護髮/單次(514)"
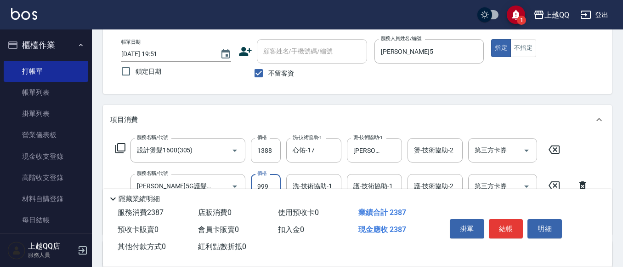
type input "999"
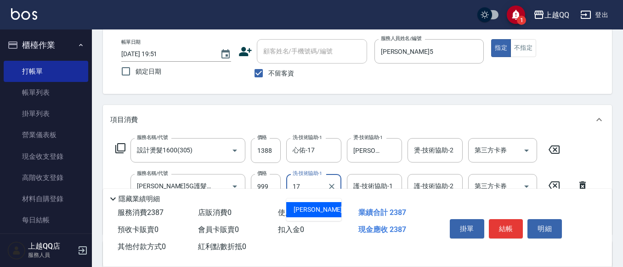
type input "心佑-17"
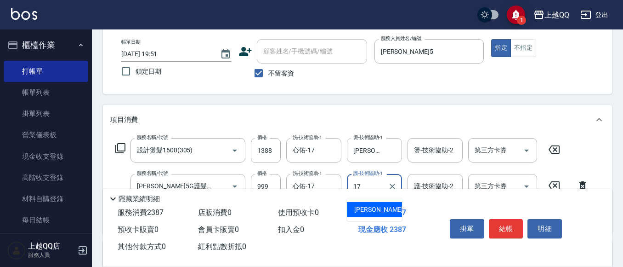
type input "心佑-17"
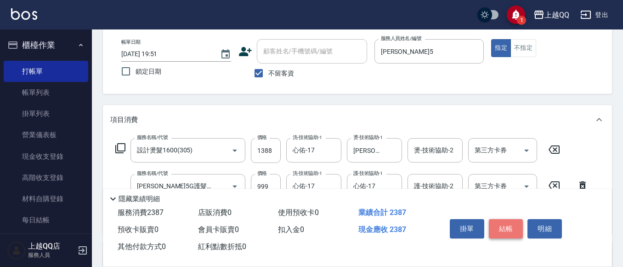
click at [501, 232] on button "結帳" at bounding box center [506, 228] width 34 height 19
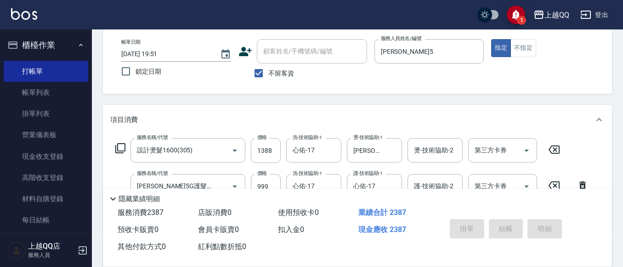
type input "[DATE] 19:52"
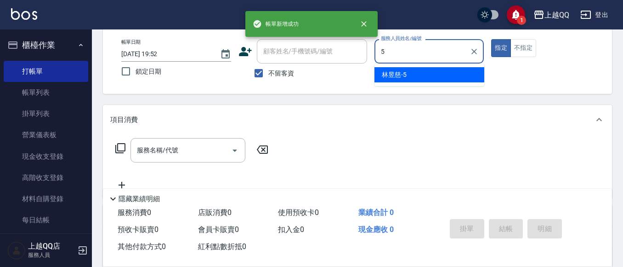
type input "[PERSON_NAME]5"
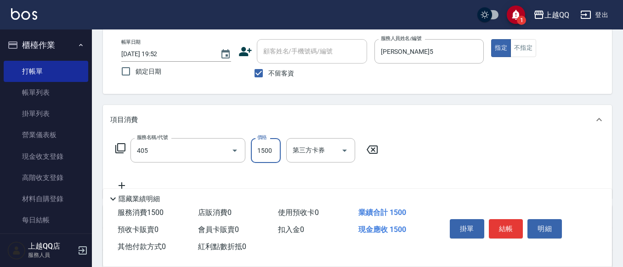
type input "設計染髮/網路(405)"
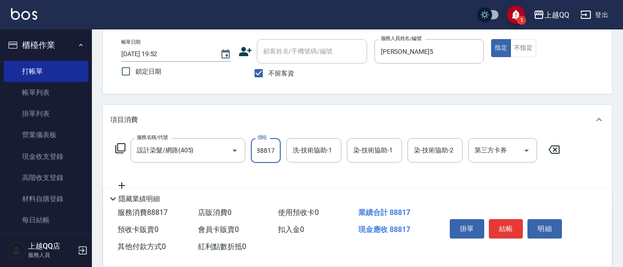
scroll to position [0, 0]
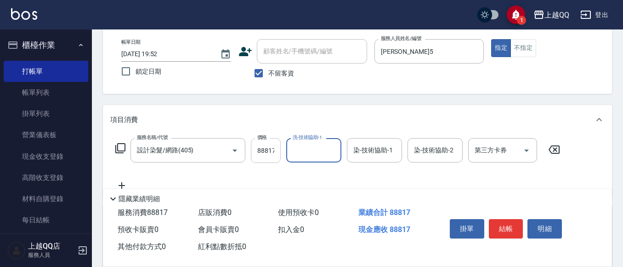
click at [264, 144] on input "88817" at bounding box center [266, 150] width 30 height 25
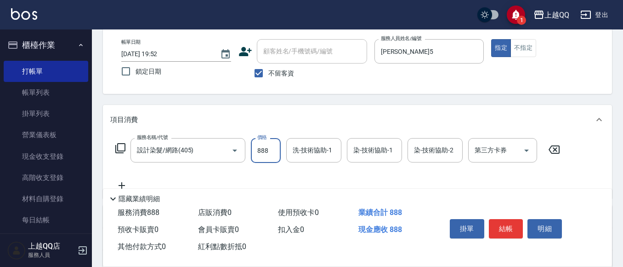
type input "888"
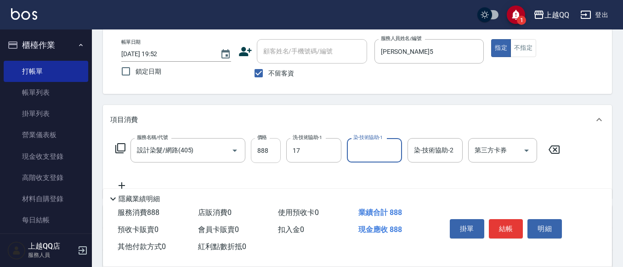
type input "心佑-17"
type input "[PERSON_NAME]5"
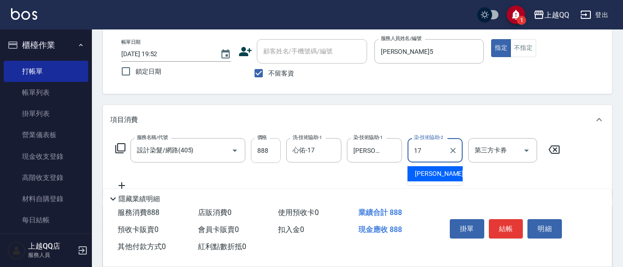
type input "心佑-17"
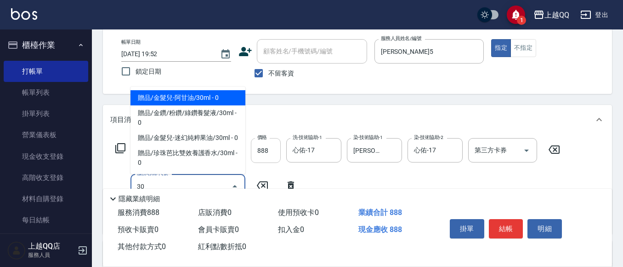
type input "3"
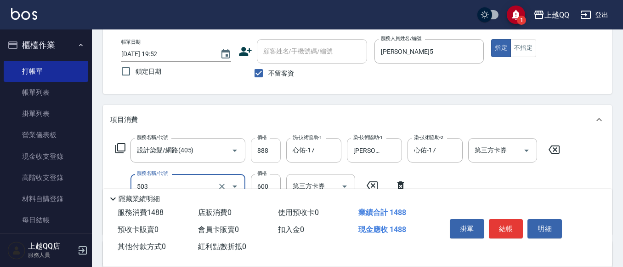
type input "小麥蛋白護髮(503)"
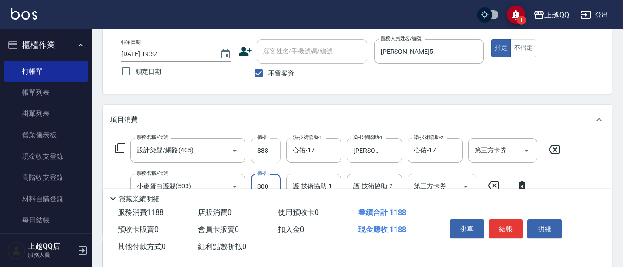
type input "300"
type input "147"
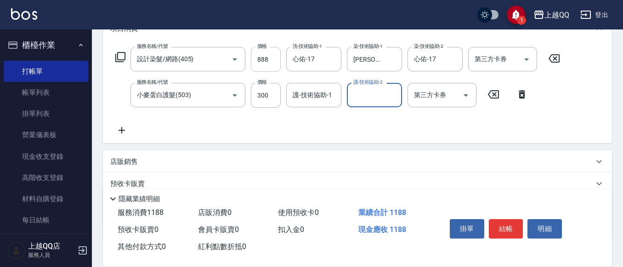
scroll to position [138, 0]
click at [311, 104] on div "護-技術協助-1" at bounding box center [313, 94] width 55 height 24
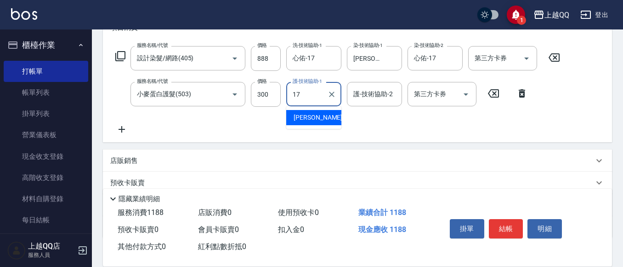
type input "心佑-17"
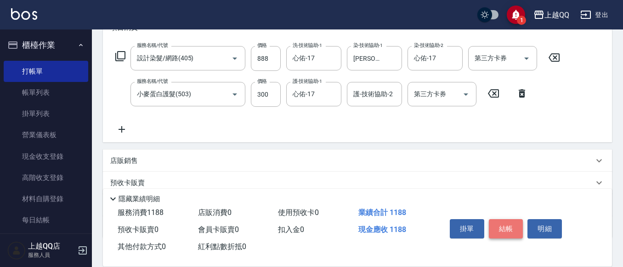
click at [512, 220] on button "結帳" at bounding box center [506, 228] width 34 height 19
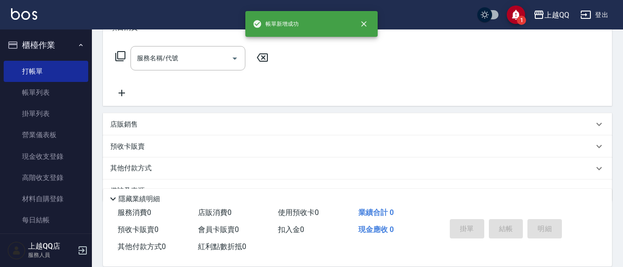
scroll to position [0, 0]
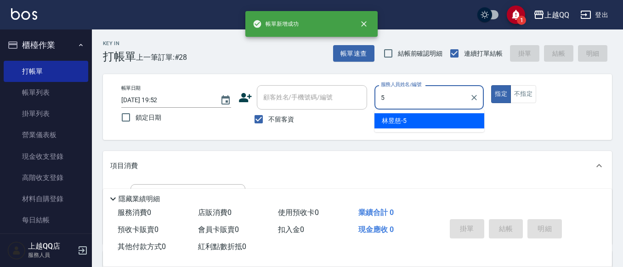
type input "[PERSON_NAME]5"
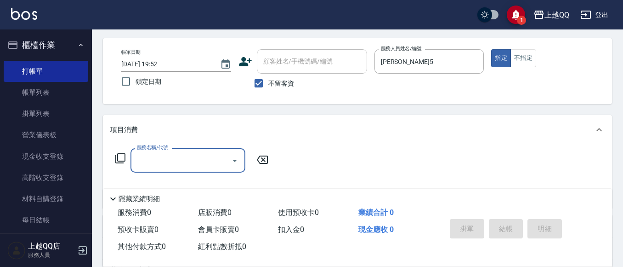
scroll to position [46, 0]
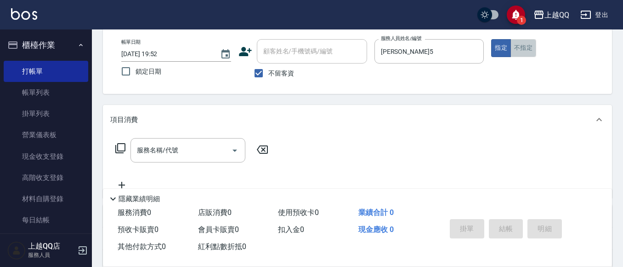
click at [529, 49] on button "不指定" at bounding box center [524, 48] width 26 height 18
click at [117, 150] on icon at bounding box center [120, 147] width 11 height 11
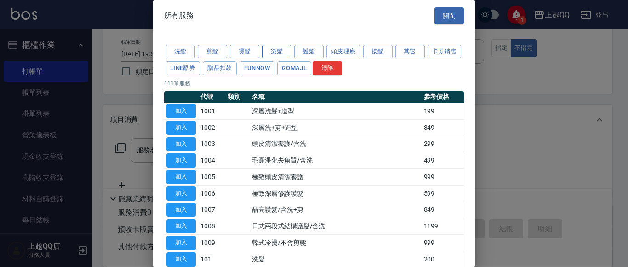
click at [273, 46] on button "染髮" at bounding box center [276, 52] width 29 height 14
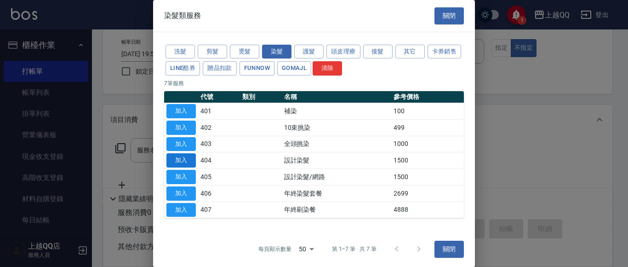
click at [188, 159] on button "加入" at bounding box center [180, 160] width 29 height 14
type input "設計染髮(404)"
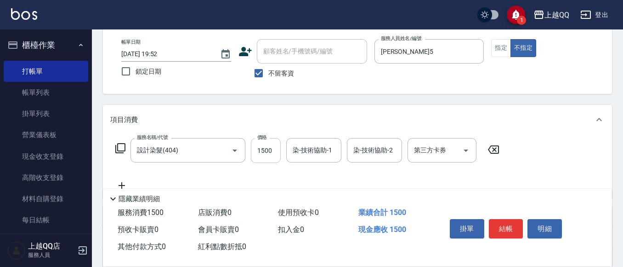
click at [271, 159] on input "1500" at bounding box center [266, 150] width 30 height 25
type input "1700"
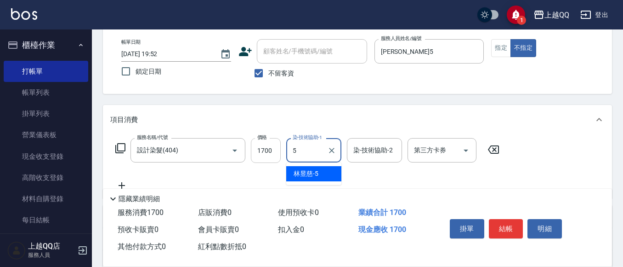
type input "[PERSON_NAME]5"
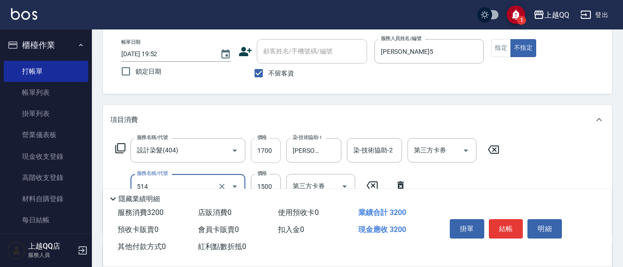
type input "[PERSON_NAME]5G護髮/單次(514)"
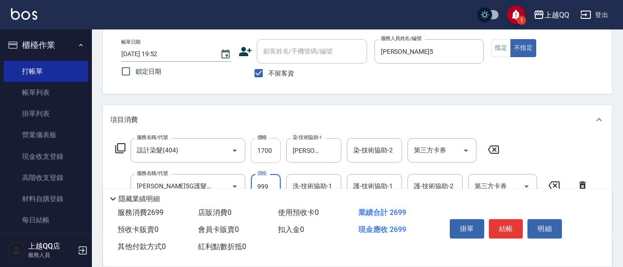
type input "999"
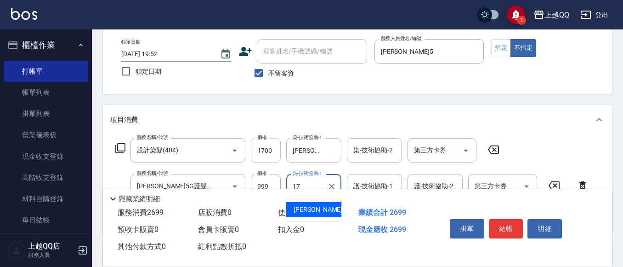
type input "心佑-17"
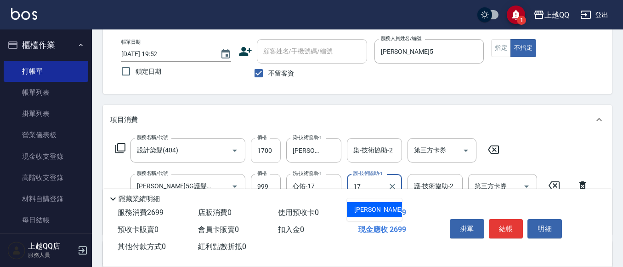
type input "心佑-17"
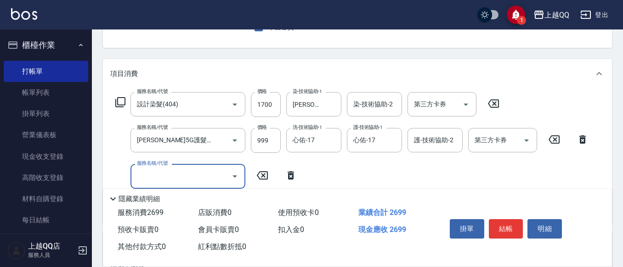
scroll to position [0, 0]
type input "不指定單剪(202)"
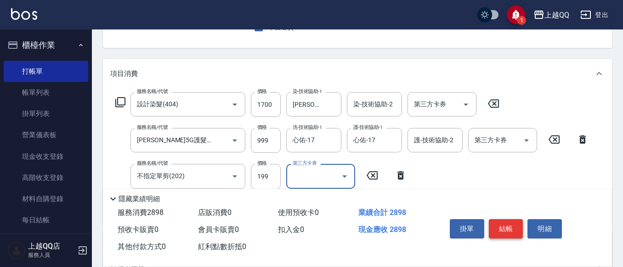
click at [512, 233] on button "結帳" at bounding box center [506, 228] width 34 height 19
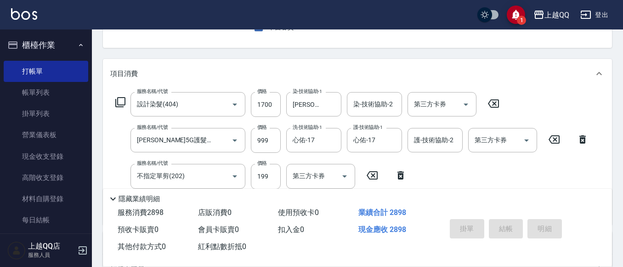
type input "[DATE] 19:53"
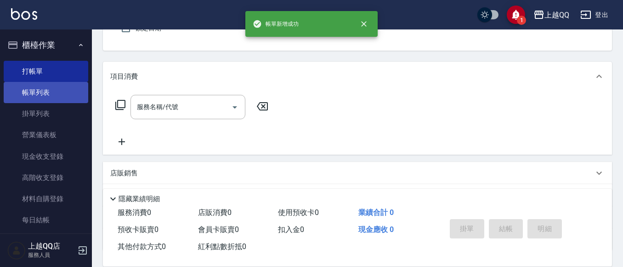
click at [28, 87] on link "帳單列表" at bounding box center [46, 92] width 85 height 21
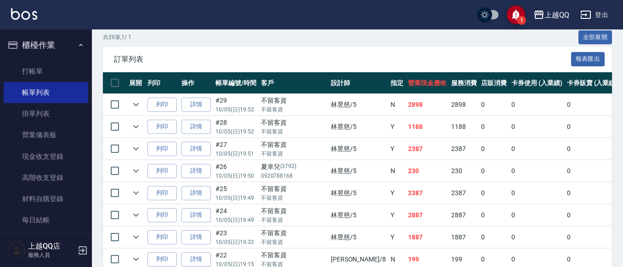
scroll to position [228, 0]
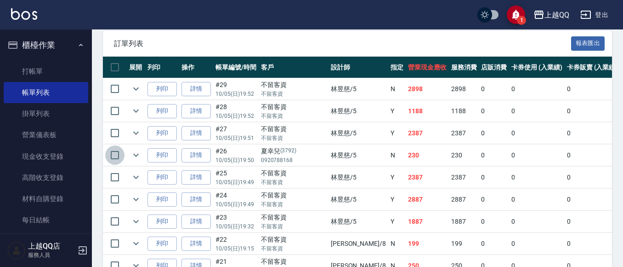
click at [116, 154] on input "checkbox" at bounding box center [114, 154] width 19 height 19
checkbox input "true"
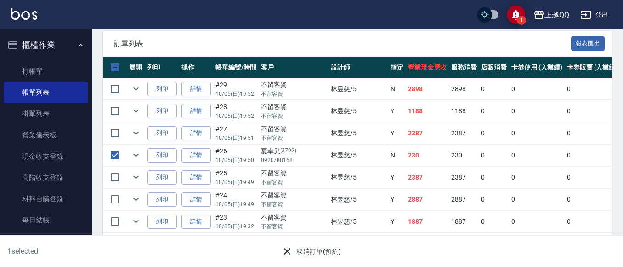
click at [327, 254] on button "取消訂單(預約)" at bounding box center [311, 251] width 67 height 17
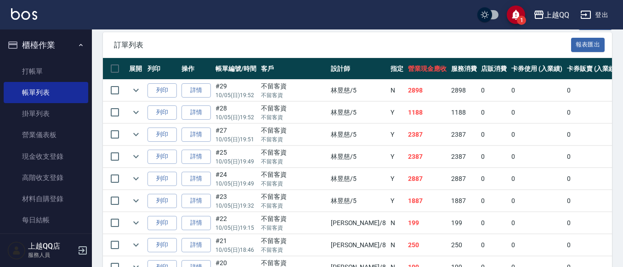
scroll to position [230, 0]
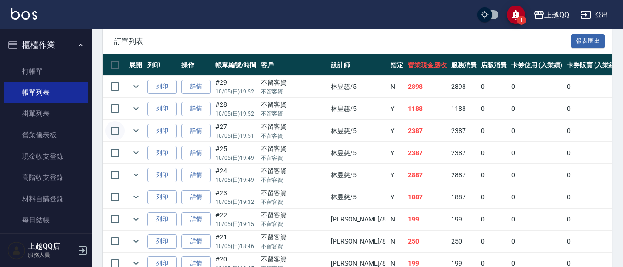
click at [115, 126] on input "checkbox" at bounding box center [114, 130] width 19 height 19
checkbox input "true"
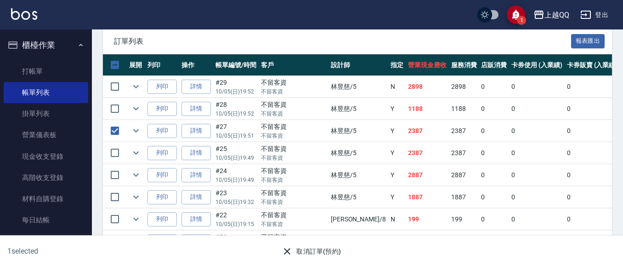
click at [327, 248] on button "取消訂單(預約)" at bounding box center [311, 251] width 67 height 17
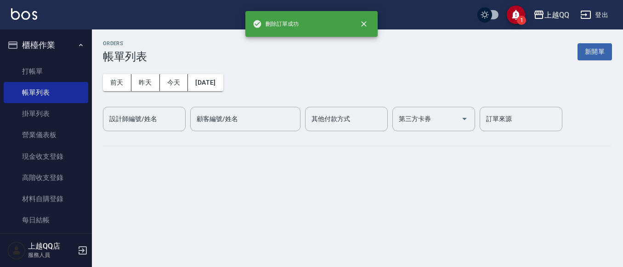
scroll to position [0, 0]
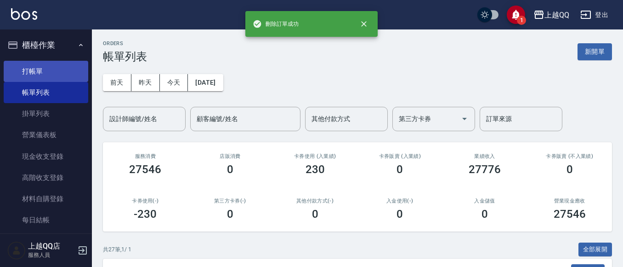
click at [20, 61] on link "打帳單" at bounding box center [46, 71] width 85 height 21
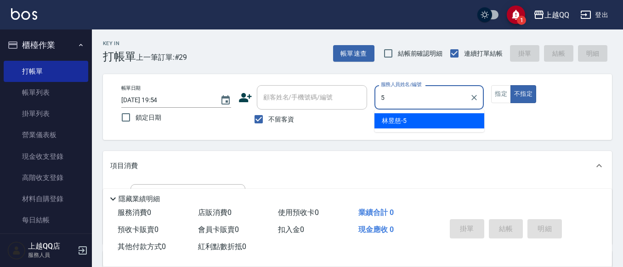
type input "[PERSON_NAME]5"
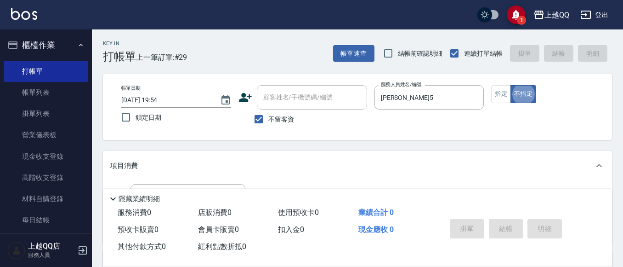
type button "false"
click at [495, 102] on button "指定" at bounding box center [501, 94] width 20 height 18
type button "true"
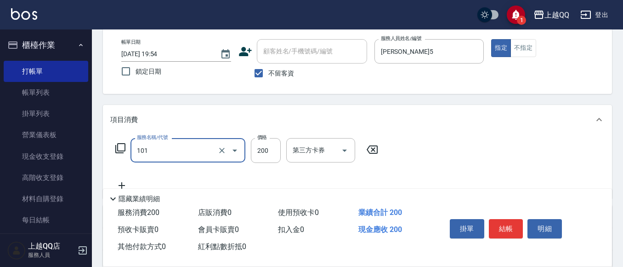
type input "洗髮(101)"
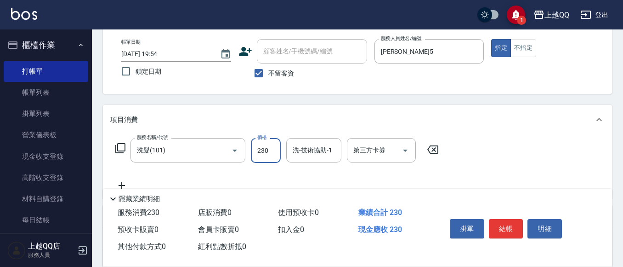
type input "230"
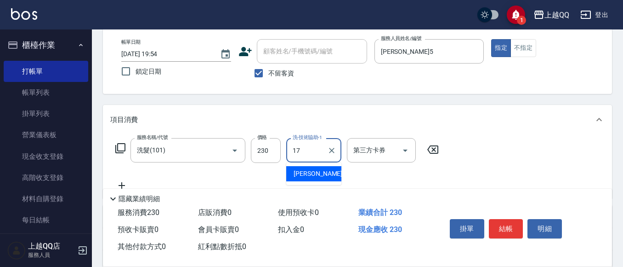
type input "心佑-17"
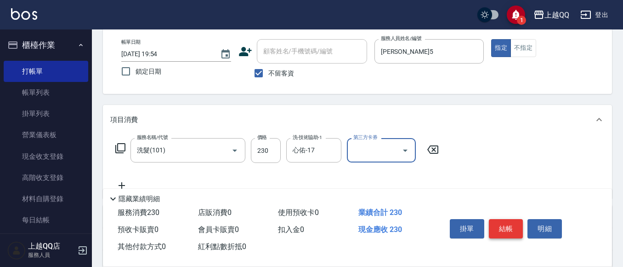
click at [502, 234] on button "結帳" at bounding box center [506, 228] width 34 height 19
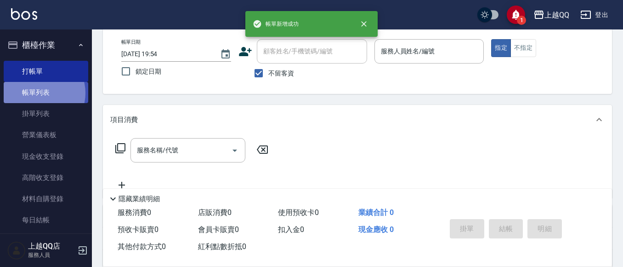
click at [38, 93] on link "帳單列表" at bounding box center [46, 92] width 85 height 21
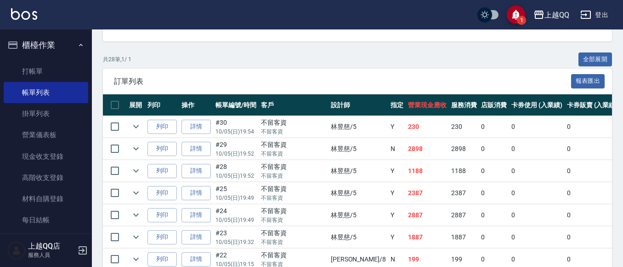
scroll to position [138, 0]
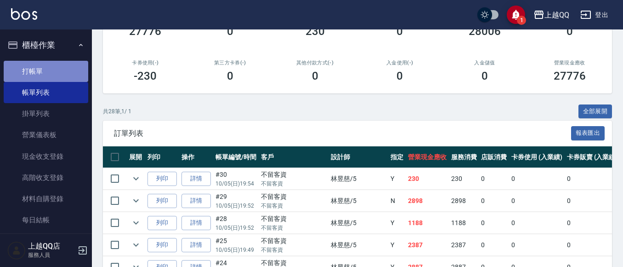
click at [46, 74] on link "打帳單" at bounding box center [46, 71] width 85 height 21
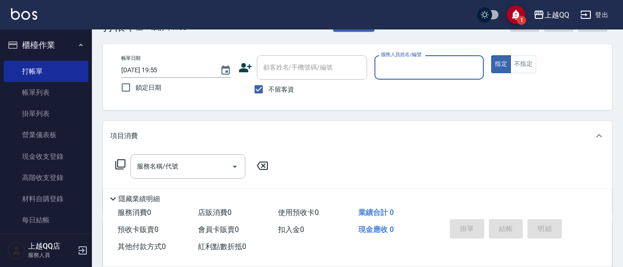
scroll to position [46, 0]
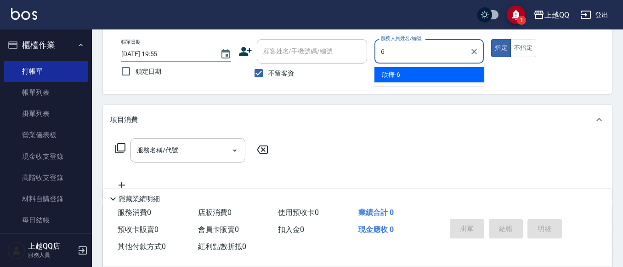
type input "6"
type button "true"
type input "欣樺-6"
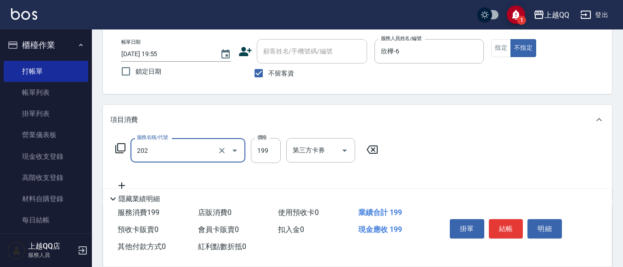
type input "不指定單剪(202)"
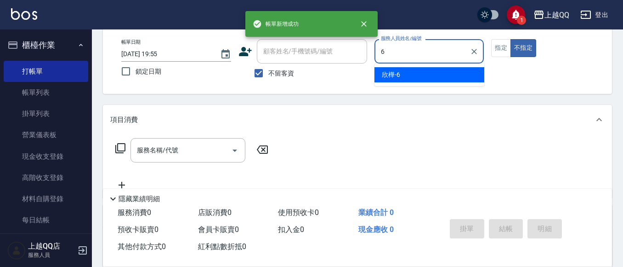
type input "6"
type button "false"
type input "欣樺-6"
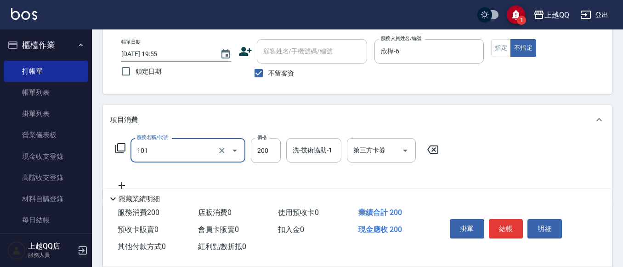
type input "洗髮(101)"
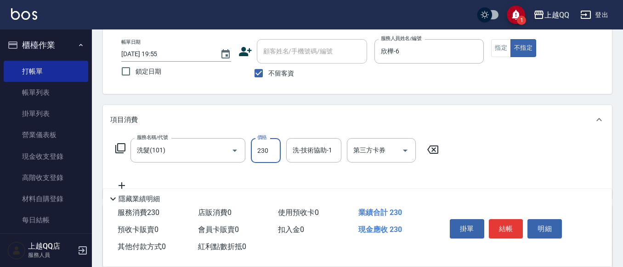
type input "230"
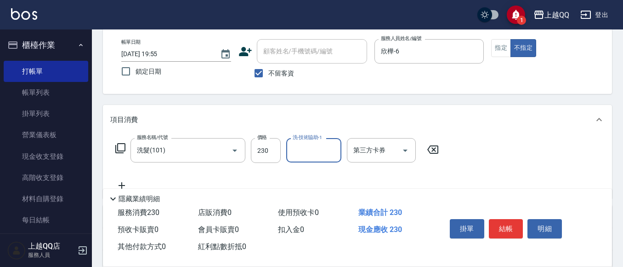
type input "6"
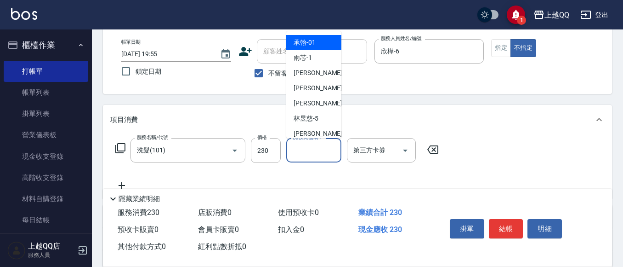
type input "承翰-01"
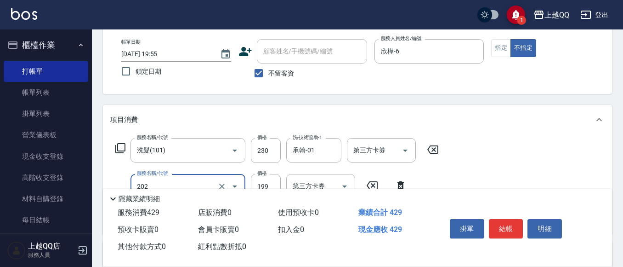
type input "不指定單剪(202)"
click at [335, 149] on icon "Clear" at bounding box center [331, 150] width 9 height 9
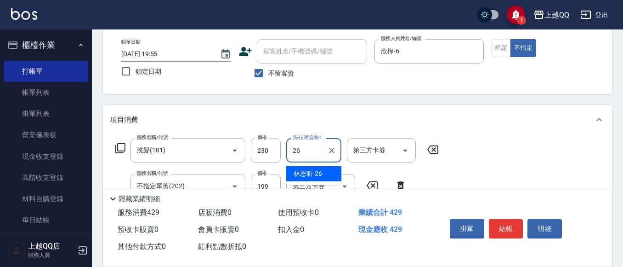
type input "2"
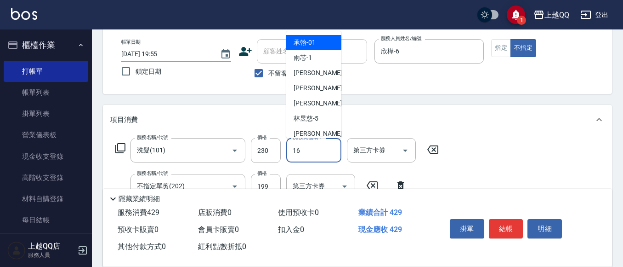
type input "[PERSON_NAME]-16"
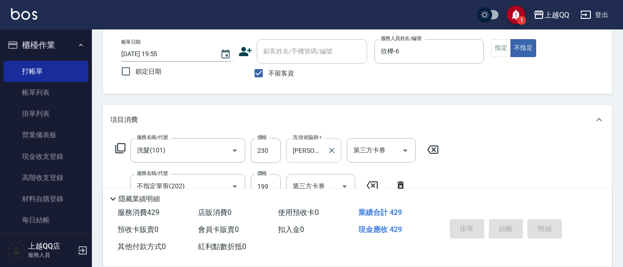
type input "[DATE] 19:56"
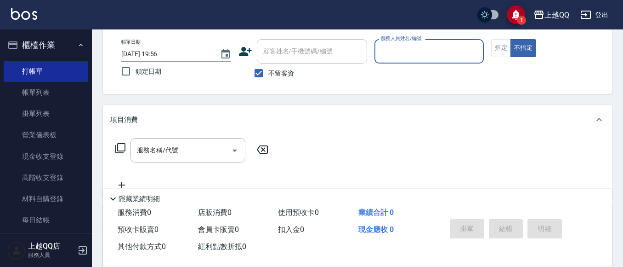
click at [252, 72] on input "不留客資" at bounding box center [258, 72] width 19 height 19
checkbox input "false"
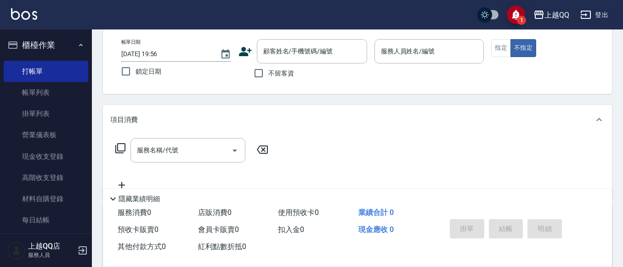
click at [289, 37] on div "帳單日期 [DATE] 19:56 鎖定日期 顧客姓名/手機號碼/編號 顧客姓名/手機號碼/編號 不留客資 服務人員姓名/編號 服務人員姓名/編號 指定 不指定" at bounding box center [357, 61] width 509 height 66
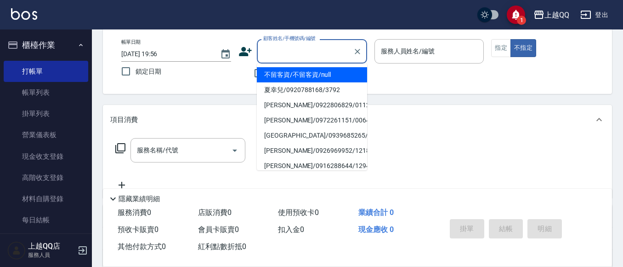
drag, startPoint x: 291, startPoint y: 57, endPoint x: 236, endPoint y: 25, distance: 63.4
click at [291, 57] on input "顧客姓名/手機號碼/編號" at bounding box center [305, 51] width 88 height 16
click at [290, 79] on li "[PERSON_NAME]/0920600838/0776" at bounding box center [312, 74] width 110 height 15
type input "[PERSON_NAME]/0920600838/0776"
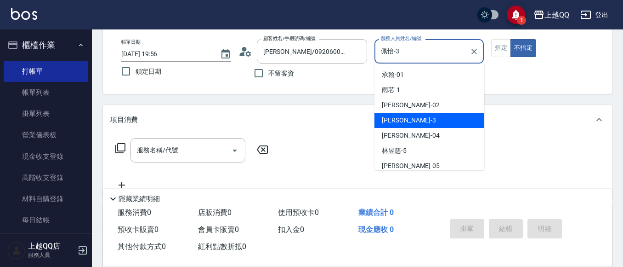
drag, startPoint x: 436, startPoint y: 49, endPoint x: 216, endPoint y: 46, distance: 220.2
click at [215, 72] on div "帳單日期 [DATE] 19:56 鎖定日期 顧客姓名/手機號碼/編號 [PERSON_NAME]/0920600838/0776 顧客姓名/手機號碼/編號 …" at bounding box center [357, 61] width 487 height 44
type input "欣樺-6"
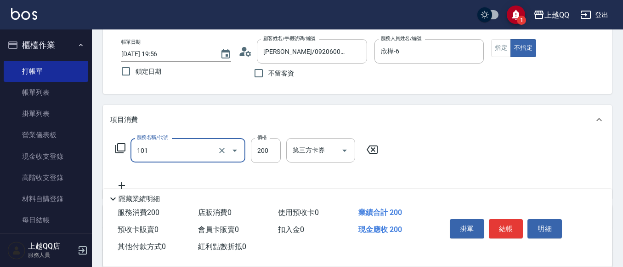
type input "洗髮(101)"
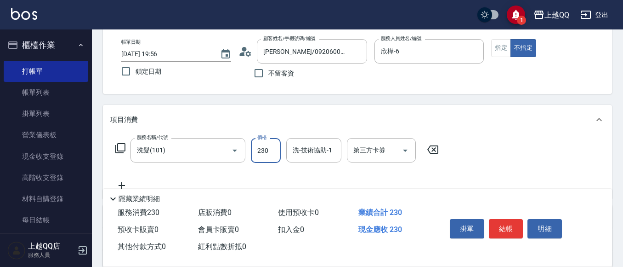
type input "230"
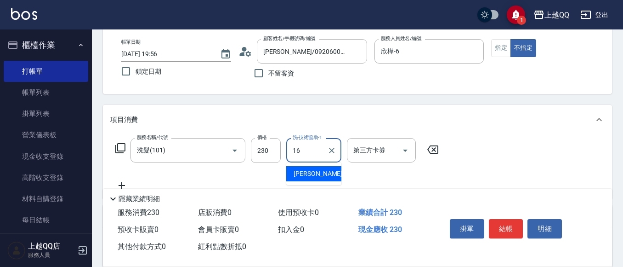
type input "1"
type input "[PERSON_NAME]-16"
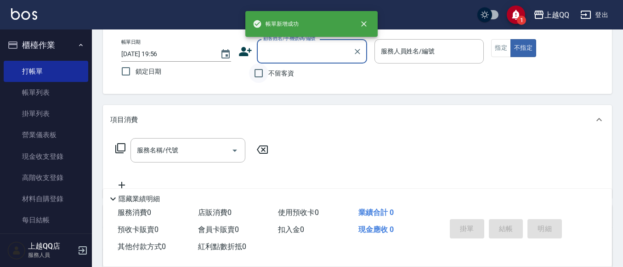
click at [266, 74] on input "不留客資" at bounding box center [258, 72] width 19 height 19
checkbox input "true"
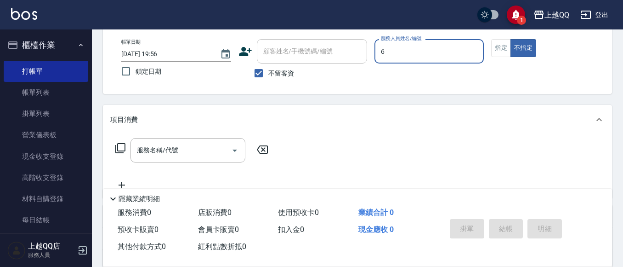
type input "欣樺-6"
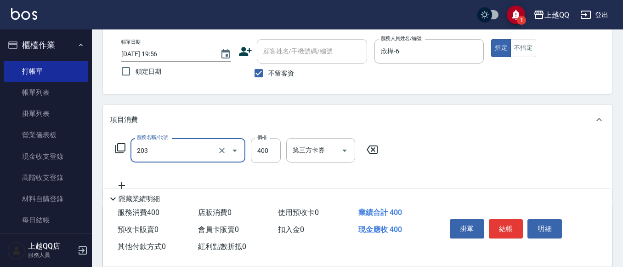
type input "指定單剪(203)"
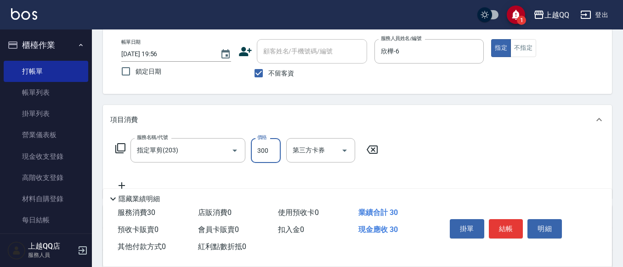
type input "300"
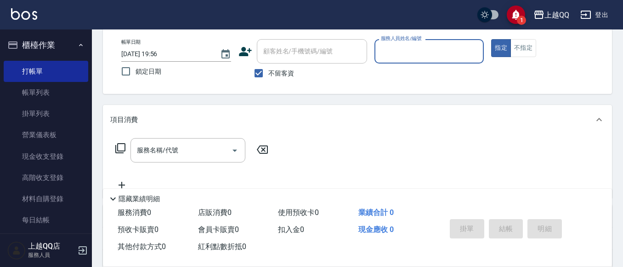
click at [297, 69] on div "不留客資" at bounding box center [303, 72] width 129 height 19
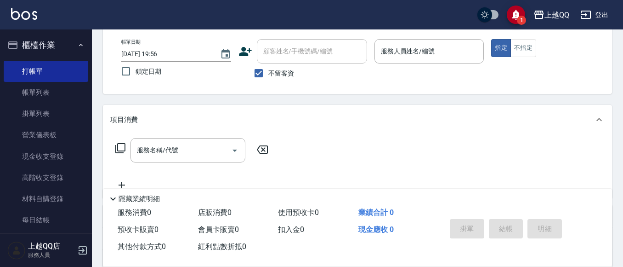
drag, startPoint x: 225, startPoint y: 77, endPoint x: 271, endPoint y: 55, distance: 51.2
click at [240, 70] on div "帳單日期 [DATE] 19:56 鎖定日期 顧客姓名/手機號碼/編號 顧客姓名/手機號碼/編號 不留客資 服務人員姓名/編號 服務人員姓名/編號 指定 不指定" at bounding box center [357, 61] width 487 height 44
click at [274, 68] on span "不留客資" at bounding box center [281, 73] width 26 height 10
click at [268, 68] on input "不留客資" at bounding box center [258, 72] width 19 height 19
click at [253, 77] on input "不留客資" at bounding box center [258, 72] width 19 height 19
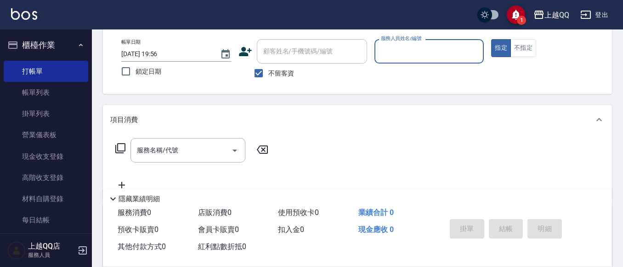
drag, startPoint x: 259, startPoint y: 77, endPoint x: 282, endPoint y: 59, distance: 29.5
click at [262, 76] on input "不留客資" at bounding box center [258, 72] width 19 height 19
checkbox input "false"
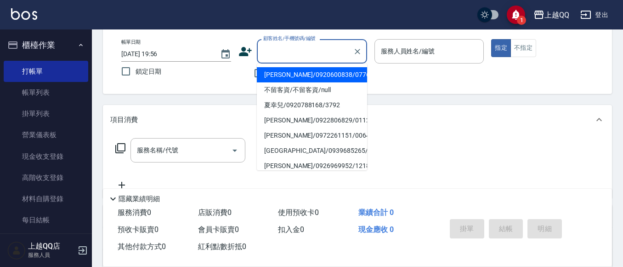
drag, startPoint x: 282, startPoint y: 59, endPoint x: 286, endPoint y: 20, distance: 39.2
click at [283, 58] on input "顧客姓名/手機號碼/編號" at bounding box center [305, 51] width 88 height 16
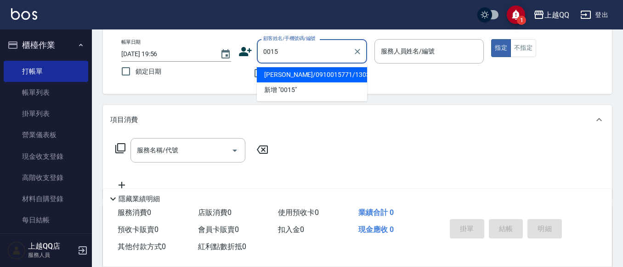
type input "[PERSON_NAME]/0910015771/1303"
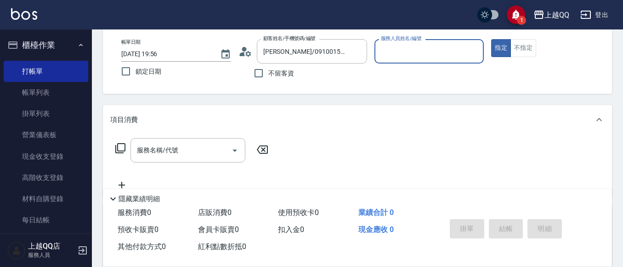
type input "欣樺-6"
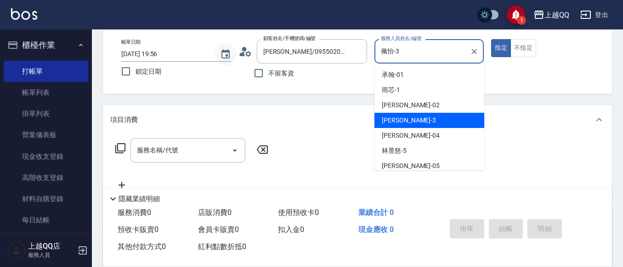
drag, startPoint x: 304, startPoint y: 51, endPoint x: 228, endPoint y: 51, distance: 75.4
click at [228, 51] on div "帳單日期 [DATE] 19:56 鎖定日期 顧客姓名/手機號碼/編號 [PERSON_NAME]/0955020415/0015 顧客姓名/手機號碼/編號 …" at bounding box center [357, 61] width 487 height 44
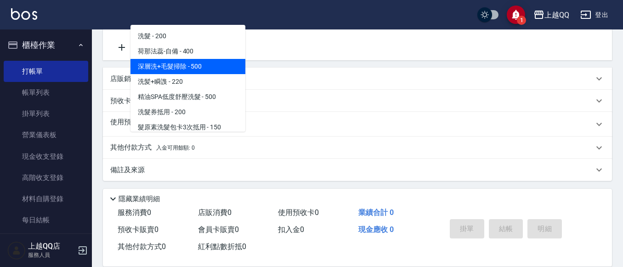
scroll to position [184, 0]
click at [120, 88] on div "店販銷售" at bounding box center [357, 78] width 509 height 22
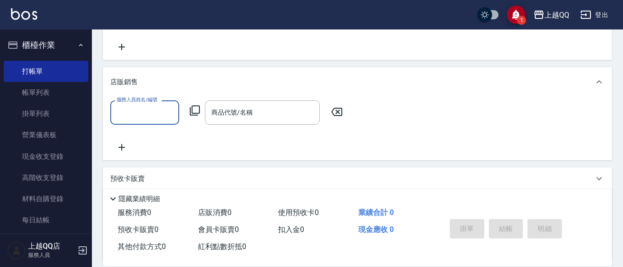
scroll to position [0, 0]
click at [127, 89] on div "店販銷售" at bounding box center [357, 81] width 509 height 29
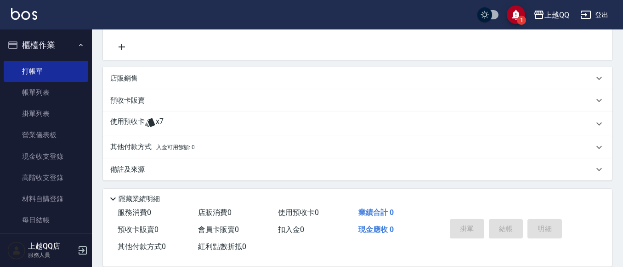
click at [130, 137] on div "其他付款方式 入金可用餘額: 0" at bounding box center [357, 147] width 509 height 22
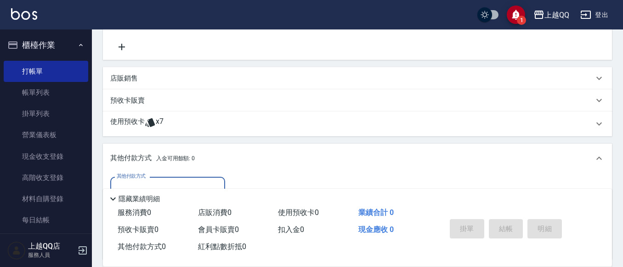
scroll to position [0, 0]
drag, startPoint x: 141, startPoint y: 157, endPoint x: 160, endPoint y: 112, distance: 48.6
click at [142, 156] on p "其他付款方式 入金可用餘額: 0" at bounding box center [152, 158] width 85 height 10
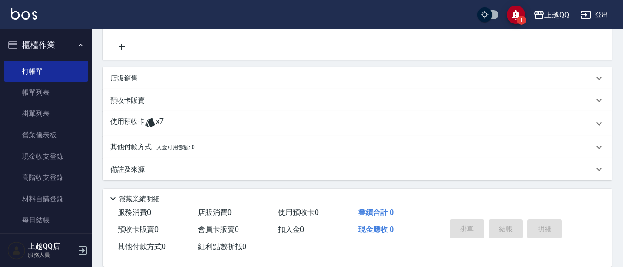
drag, startPoint x: 141, startPoint y: 129, endPoint x: 150, endPoint y: 158, distance: 29.9
click at [142, 130] on p "使用預收卡" at bounding box center [127, 124] width 34 height 14
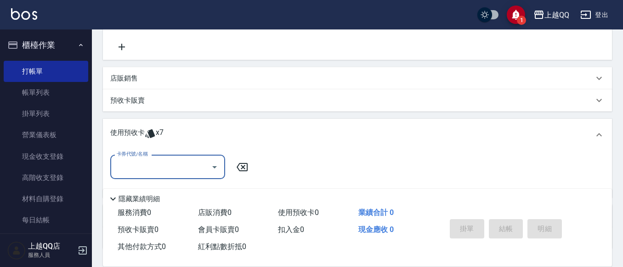
drag, startPoint x: 157, startPoint y: 170, endPoint x: 180, endPoint y: 168, distance: 23.6
click at [158, 170] on input "卡券代號/名稱" at bounding box center [160, 167] width 93 height 16
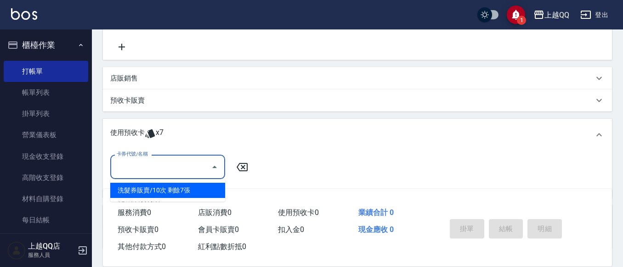
click at [189, 188] on div "洗髮券販賣/10次 剩餘7張" at bounding box center [167, 189] width 115 height 15
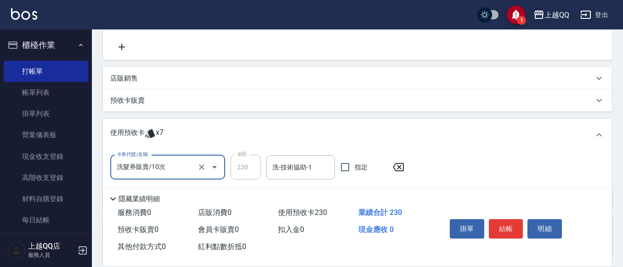
click at [294, 158] on div "洗-技術協助-1 洗-技術協助-1" at bounding box center [300, 167] width 69 height 24
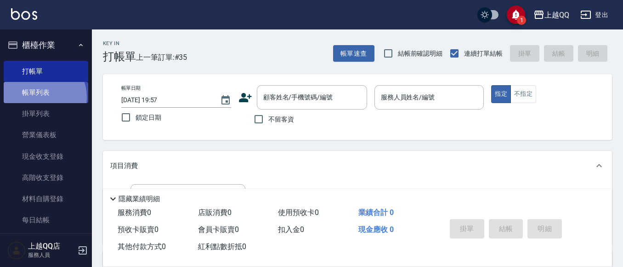
click at [40, 97] on link "帳單列表" at bounding box center [46, 92] width 85 height 21
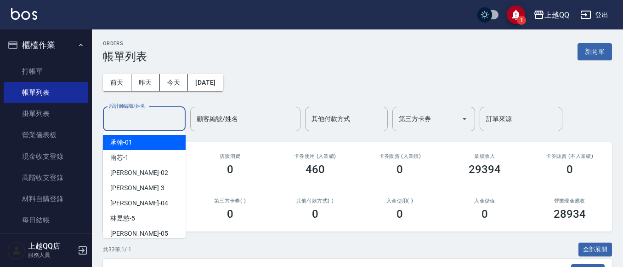
click at [156, 124] on input "設計師編號/姓名" at bounding box center [144, 119] width 74 height 16
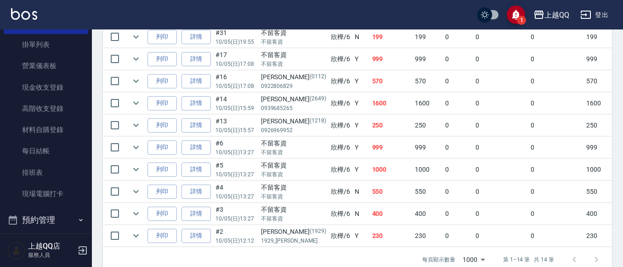
scroll to position [138, 0]
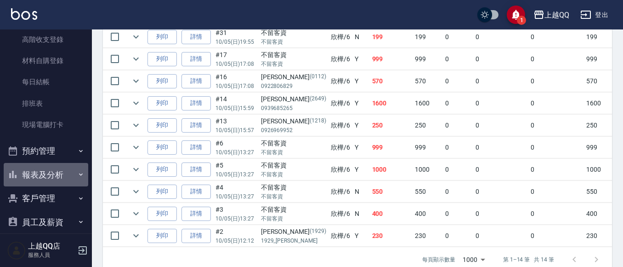
drag, startPoint x: 59, startPoint y: 171, endPoint x: 59, endPoint y: 146, distance: 25.7
click at [59, 171] on button "報表及分析" at bounding box center [46, 175] width 85 height 24
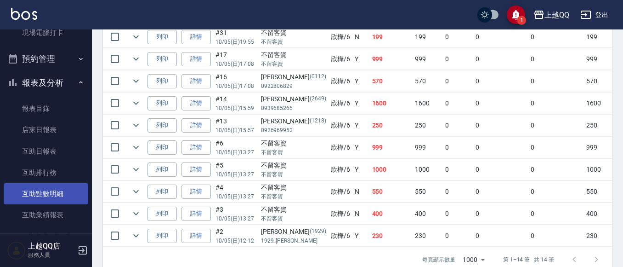
scroll to position [276, 0]
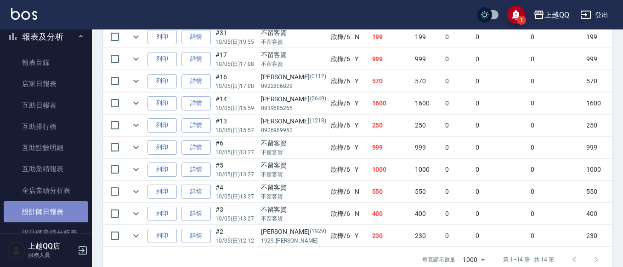
click at [60, 213] on link "設計師日報表" at bounding box center [46, 211] width 85 height 21
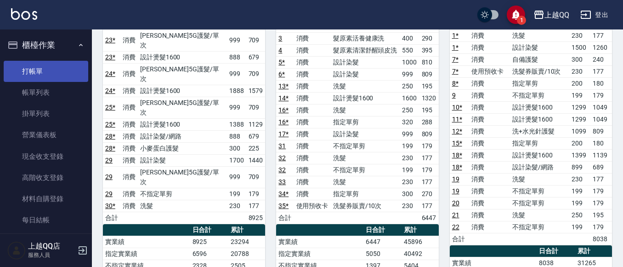
scroll to position [70, 0]
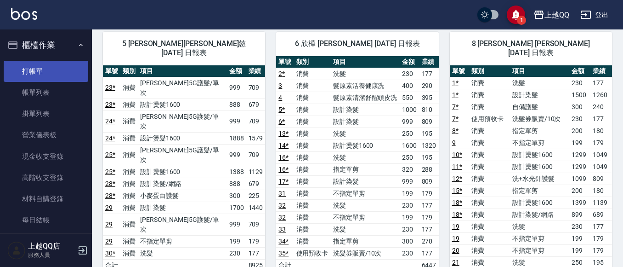
click at [65, 75] on link "打帳單" at bounding box center [46, 71] width 85 height 21
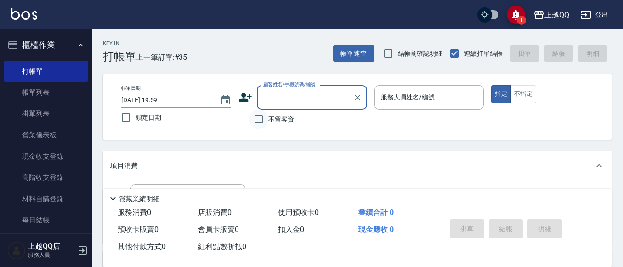
click at [257, 119] on input "不留客資" at bounding box center [258, 118] width 19 height 19
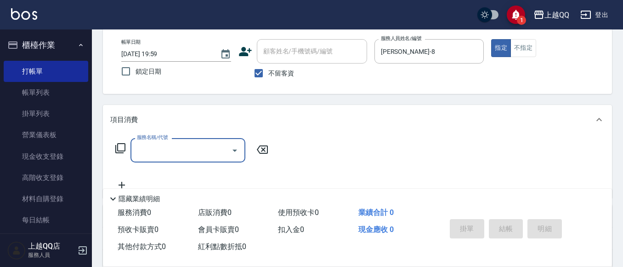
scroll to position [55, 0]
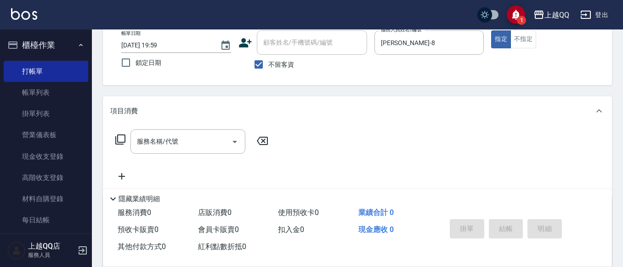
click at [119, 136] on icon at bounding box center [120, 139] width 11 height 11
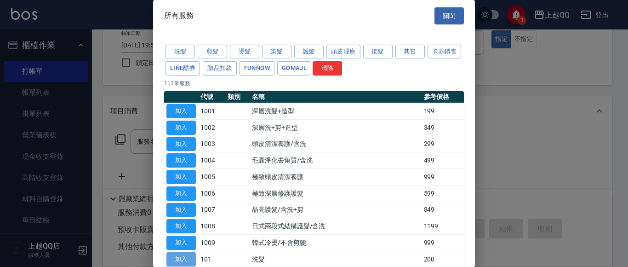
click at [177, 260] on button "加入" at bounding box center [180, 259] width 29 height 14
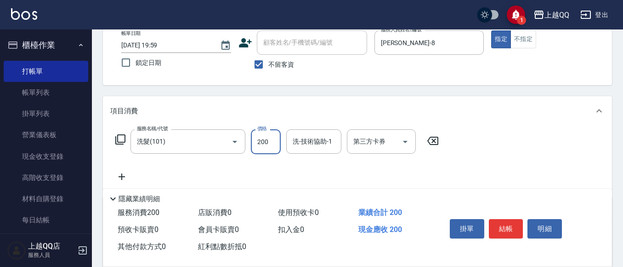
click at [279, 140] on input "200" at bounding box center [266, 141] width 30 height 25
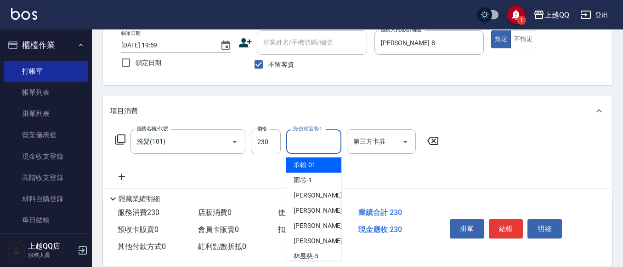
click at [301, 142] on input "洗-技術協助-1" at bounding box center [313, 141] width 47 height 16
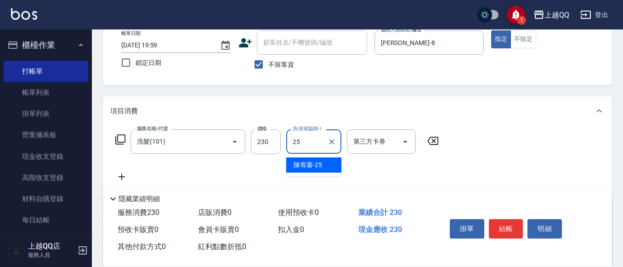
click at [308, 166] on span "[PERSON_NAME]-25" at bounding box center [308, 165] width 28 height 10
click at [506, 220] on button "結帳" at bounding box center [506, 228] width 34 height 19
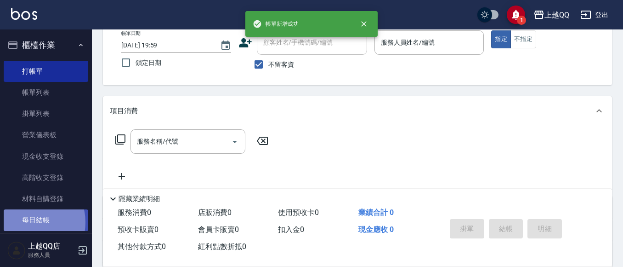
click at [30, 222] on link "每日結帳" at bounding box center [46, 219] width 85 height 21
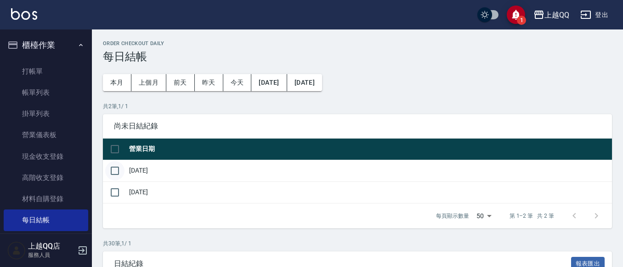
click at [117, 173] on input "checkbox" at bounding box center [114, 170] width 19 height 19
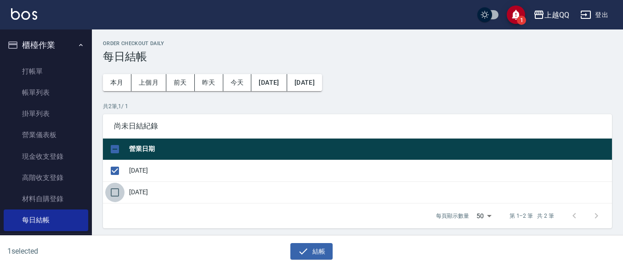
click at [115, 191] on input "checkbox" at bounding box center [114, 191] width 19 height 19
click at [306, 248] on icon "button" at bounding box center [303, 250] width 11 height 11
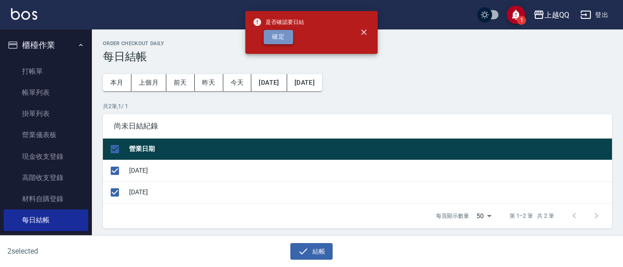
click at [282, 38] on button "確定" at bounding box center [278, 37] width 29 height 14
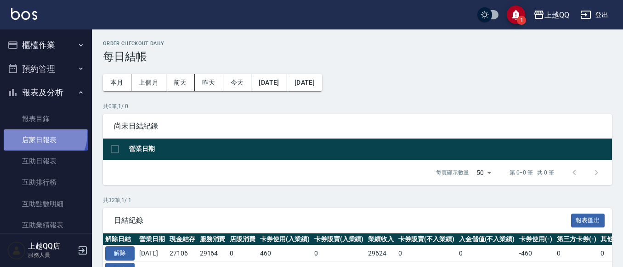
click at [43, 135] on link "店家日報表" at bounding box center [46, 139] width 85 height 21
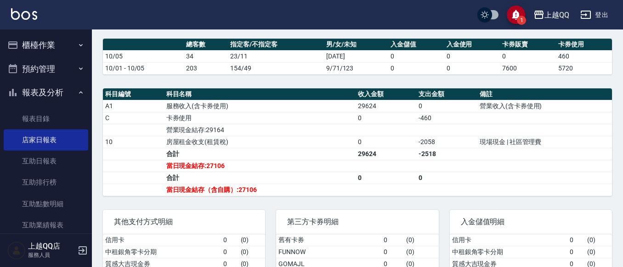
scroll to position [313, 0]
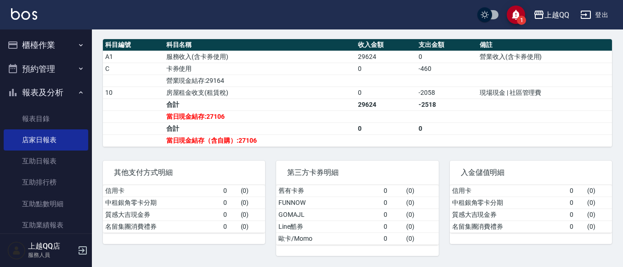
click at [34, 91] on button "報表及分析" at bounding box center [46, 92] width 85 height 24
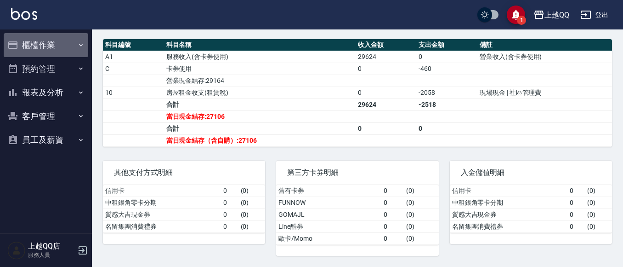
click at [55, 41] on button "櫃檯作業" at bounding box center [46, 45] width 85 height 24
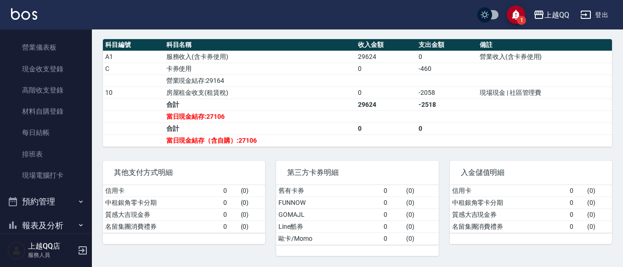
scroll to position [149, 0]
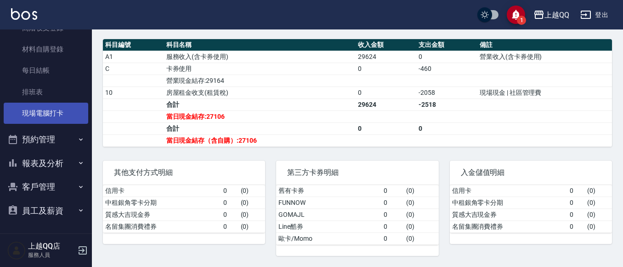
click at [54, 119] on link "現場電腦打卡" at bounding box center [46, 112] width 85 height 21
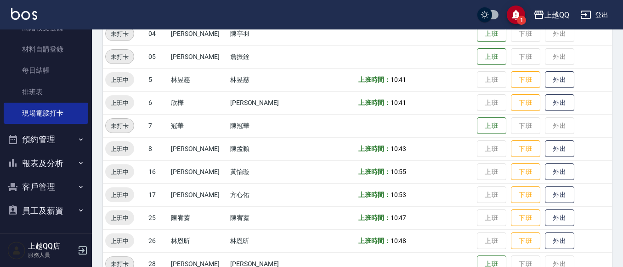
scroll to position [254, 0]
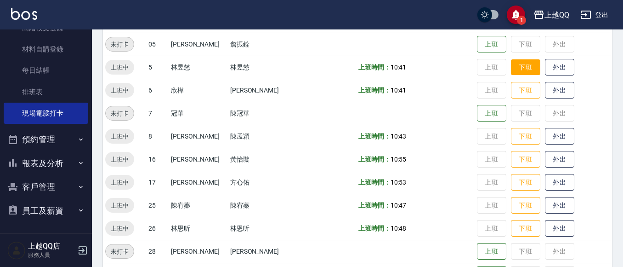
click at [512, 66] on button "下班" at bounding box center [525, 67] width 29 height 16
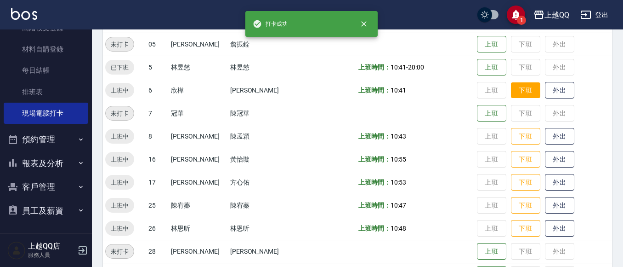
click at [520, 95] on button "下班" at bounding box center [525, 90] width 29 height 16
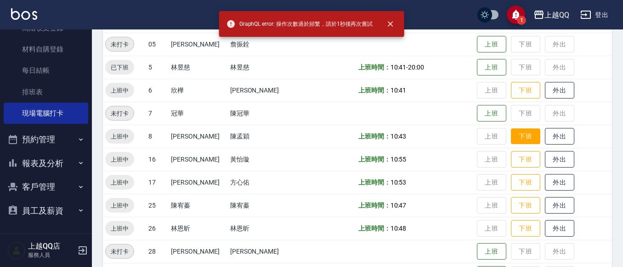
click at [512, 139] on button "下班" at bounding box center [525, 136] width 29 height 16
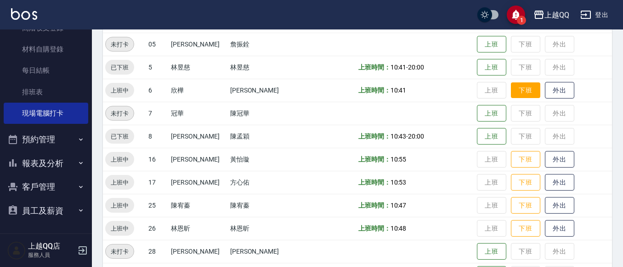
click at [511, 91] on button "下班" at bounding box center [525, 90] width 29 height 16
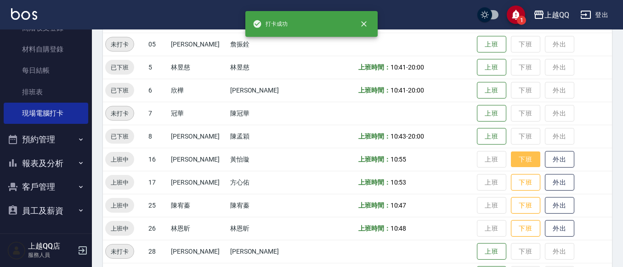
click at [515, 157] on button "下班" at bounding box center [525, 159] width 29 height 16
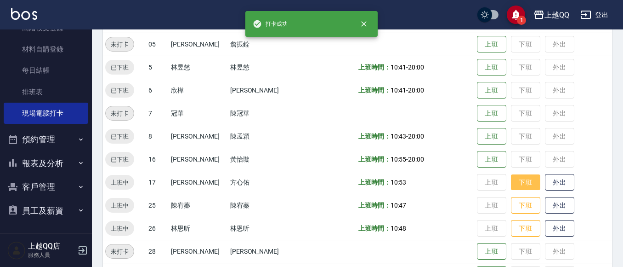
click at [525, 180] on button "下班" at bounding box center [525, 182] width 29 height 16
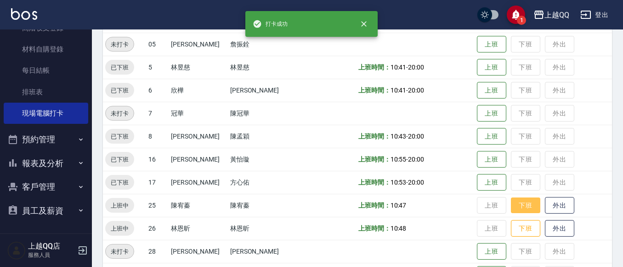
click at [513, 206] on button "下班" at bounding box center [525, 205] width 29 height 16
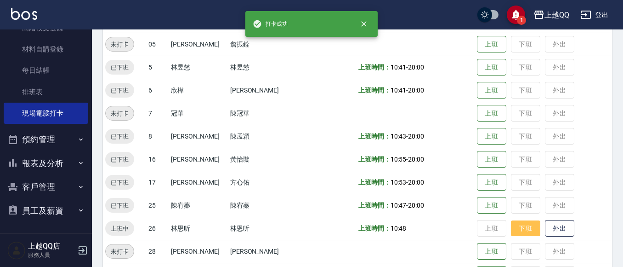
click at [519, 229] on button "下班" at bounding box center [525, 228] width 29 height 16
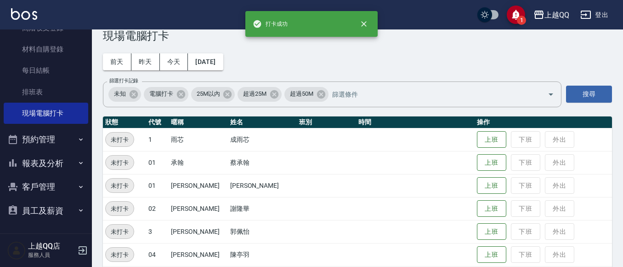
click at [622, 126] on div "Employee Daily Clock In 現場電腦打卡 前天 昨天 今天 2025/10/05 篩選打卡記錄 未知 電腦打卡 25M以內 超過25M 超…" at bounding box center [357, 269] width 531 height 521
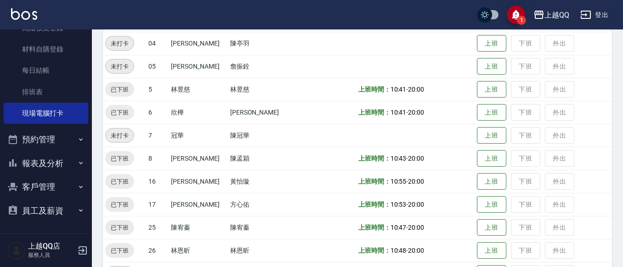
scroll to position [284, 0]
